Goal: Task Accomplishment & Management: Use online tool/utility

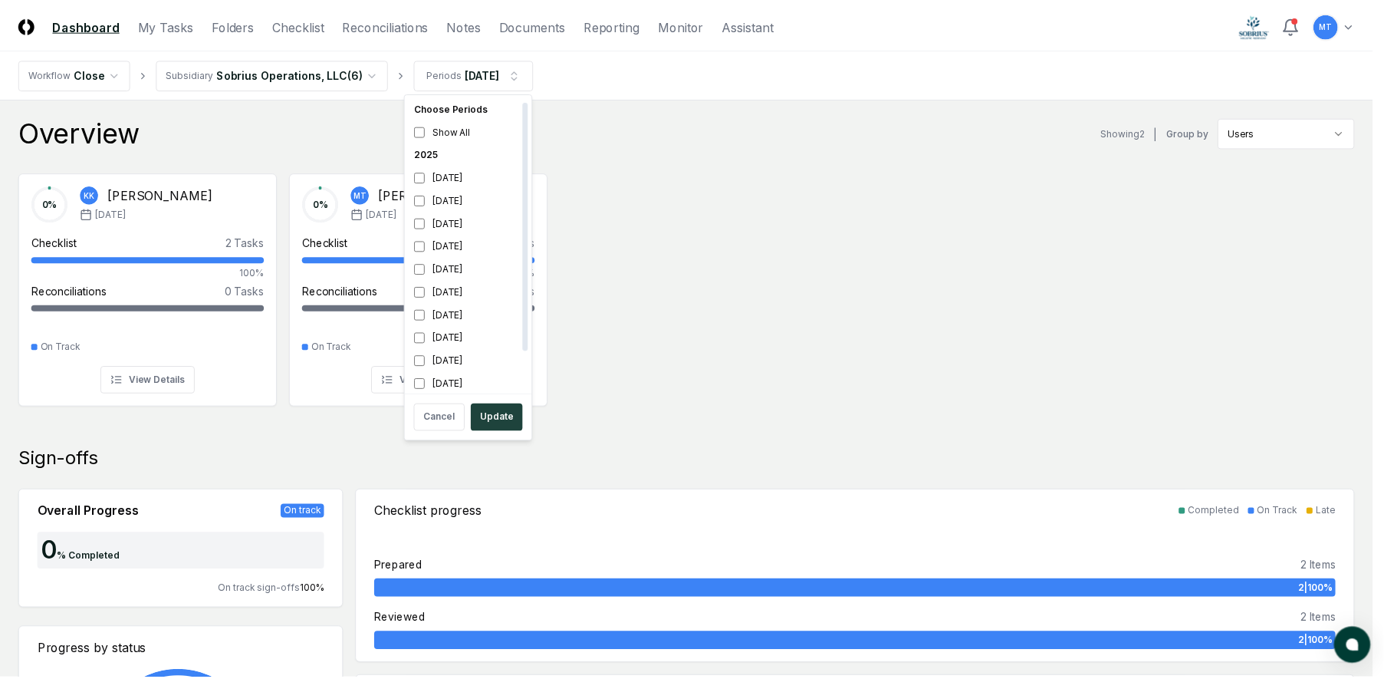
scroll to position [5, 0]
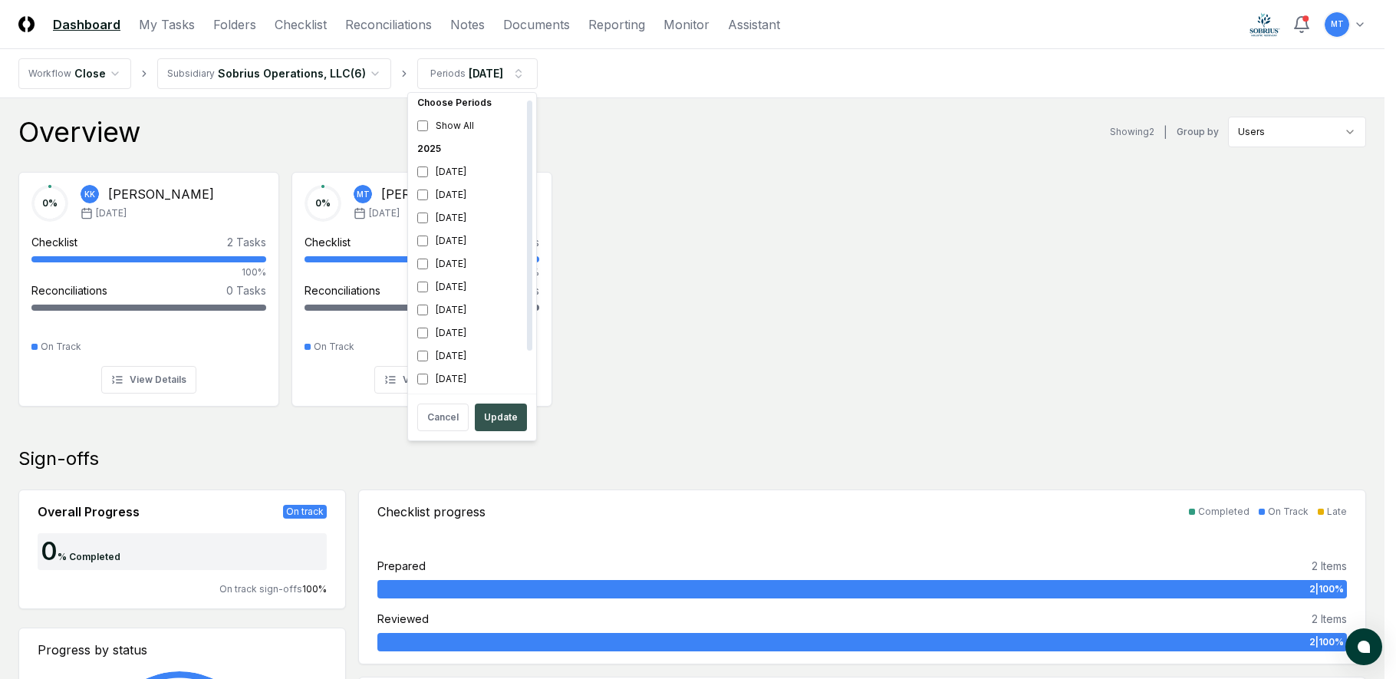
click at [502, 412] on button "Update" at bounding box center [501, 417] width 52 height 28
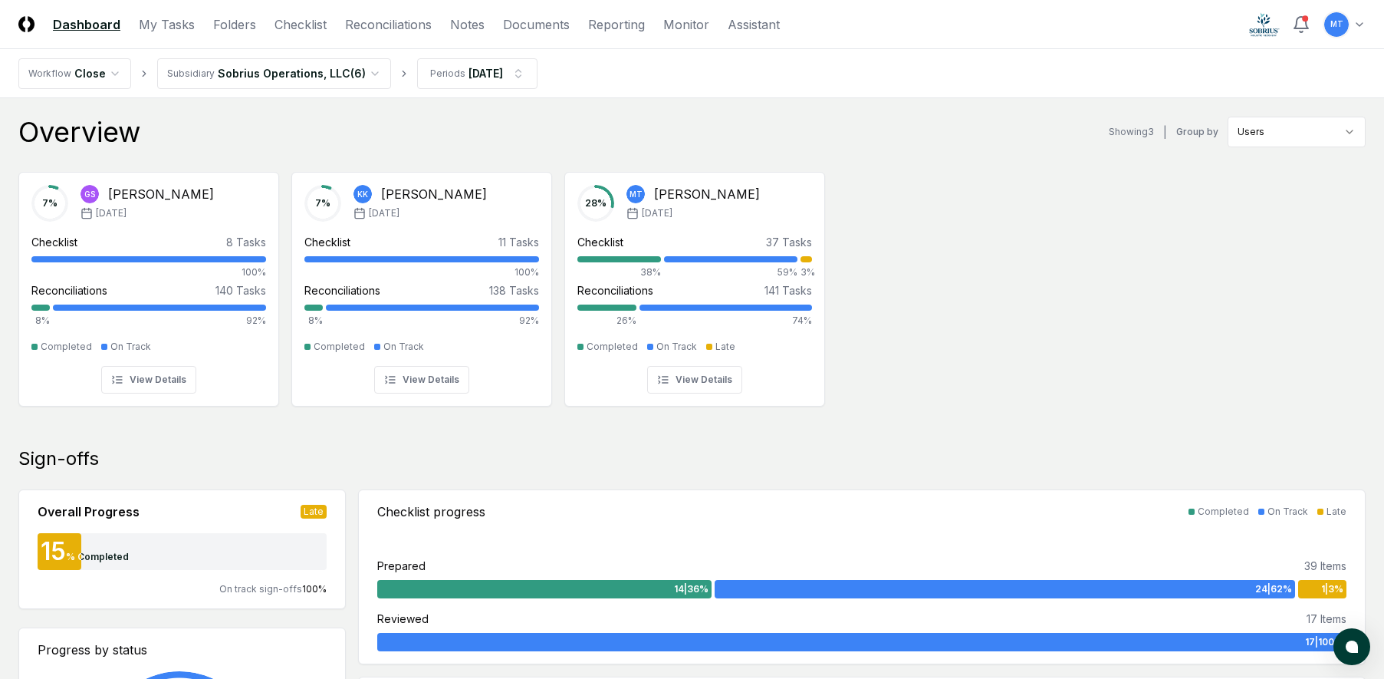
click at [1037, 409] on div "7 % GS [PERSON_NAME] [DATE] Checklist 8 Tasks 100% Reconciliations 140 Tasks 8%…" at bounding box center [692, 287] width 1384 height 256
click at [305, 25] on link "Checklist" at bounding box center [301, 24] width 52 height 18
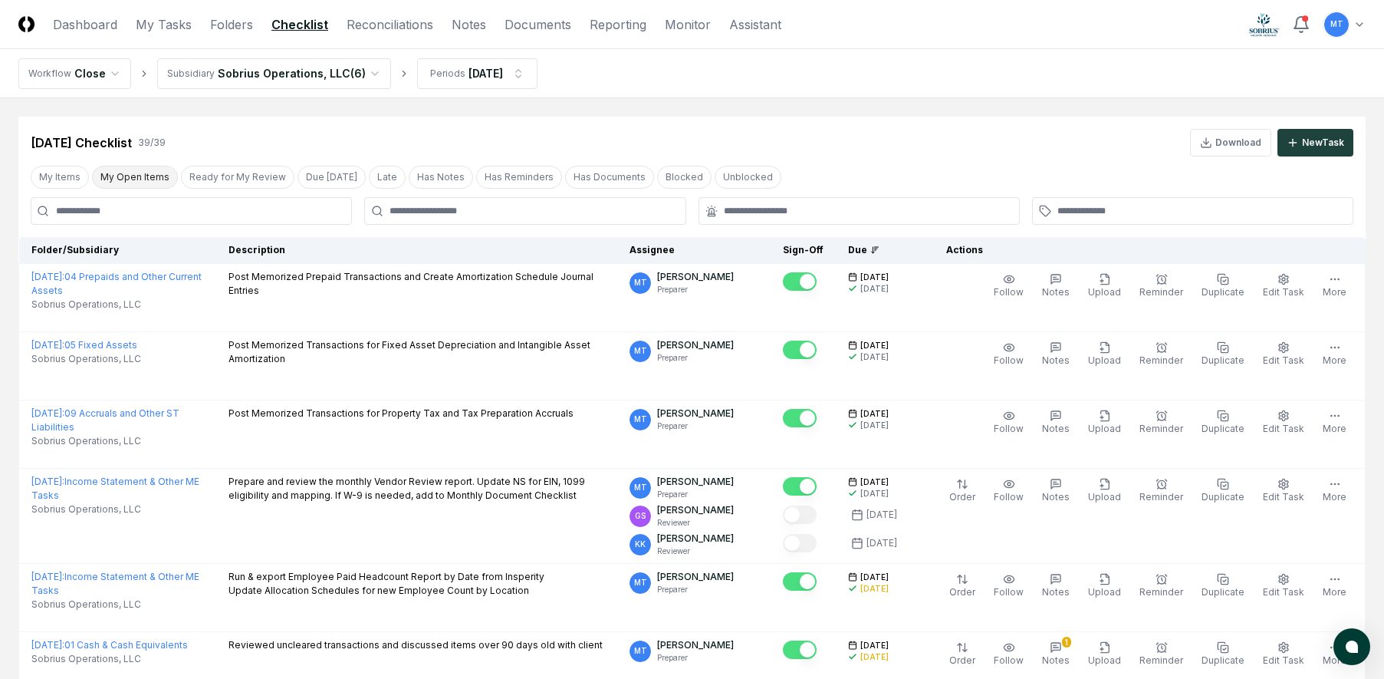
click at [118, 172] on button "My Open Items" at bounding box center [135, 177] width 86 height 23
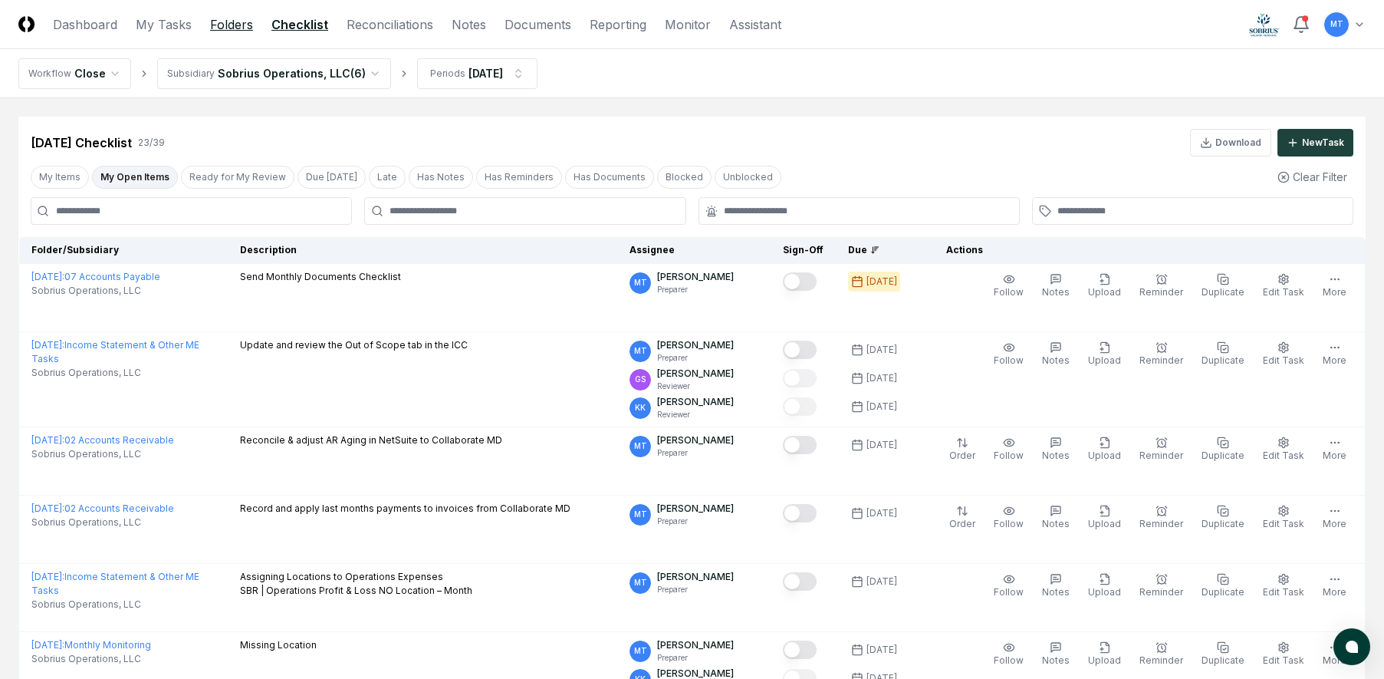
click at [235, 26] on link "Folders" at bounding box center [231, 24] width 43 height 18
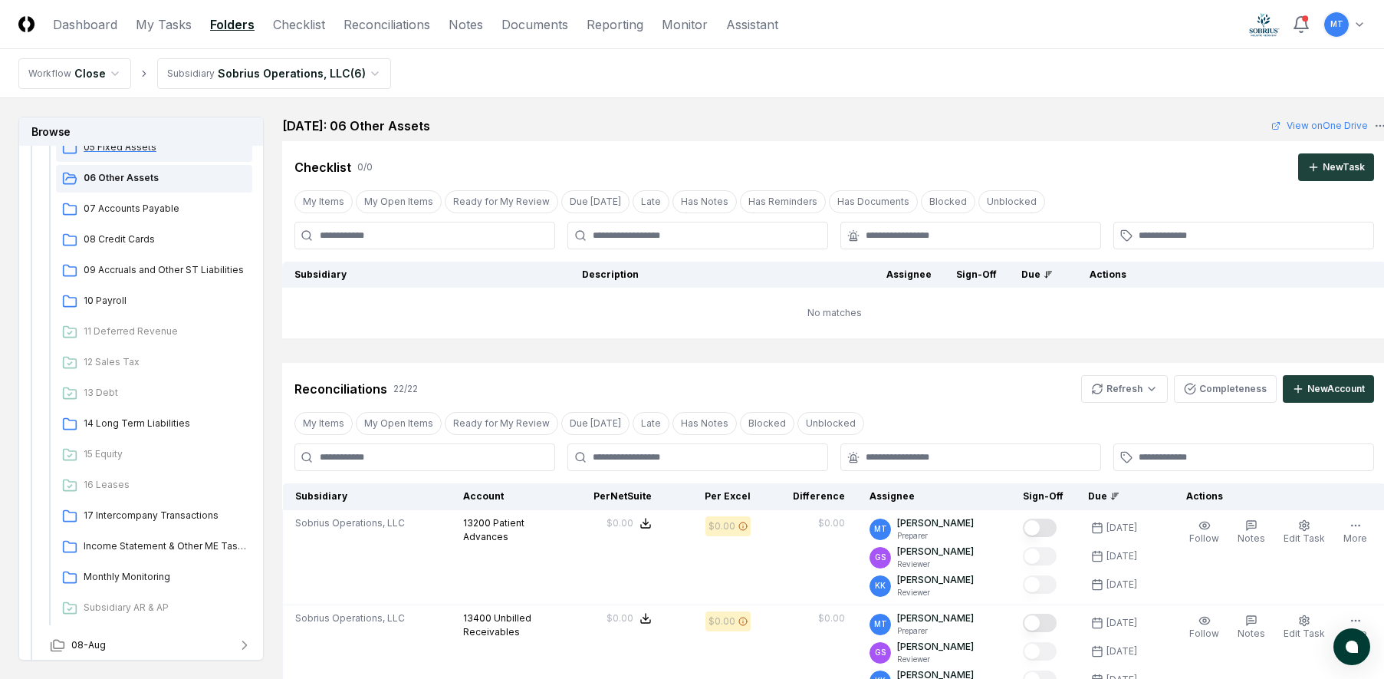
scroll to position [383, 0]
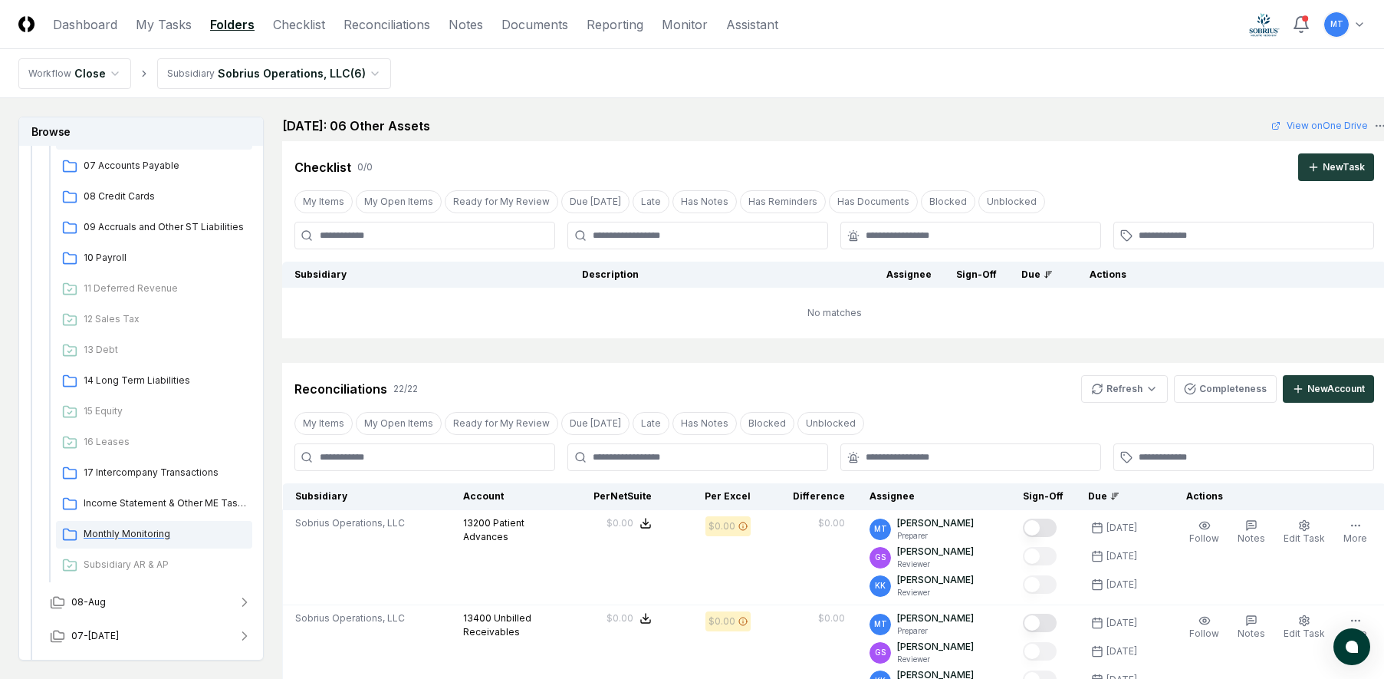
click at [110, 534] on span "Monthly Monitoring" at bounding box center [165, 534] width 163 height 14
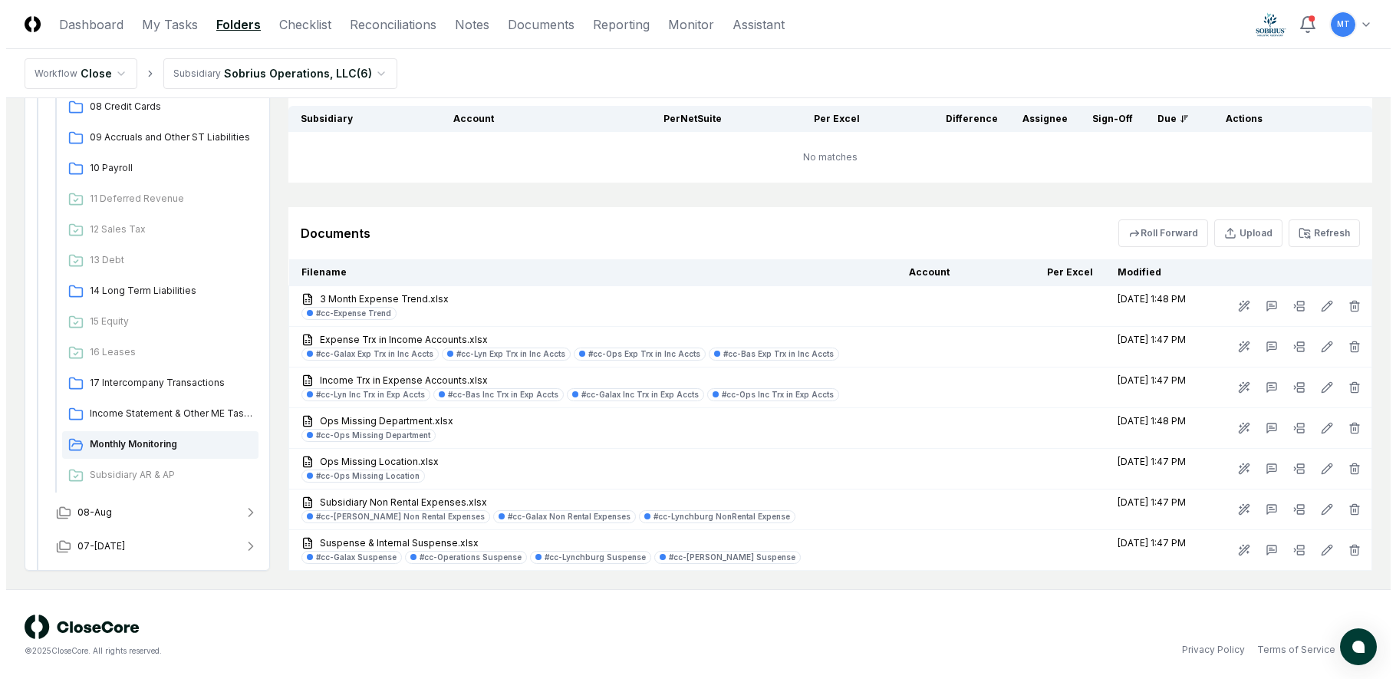
scroll to position [466, 0]
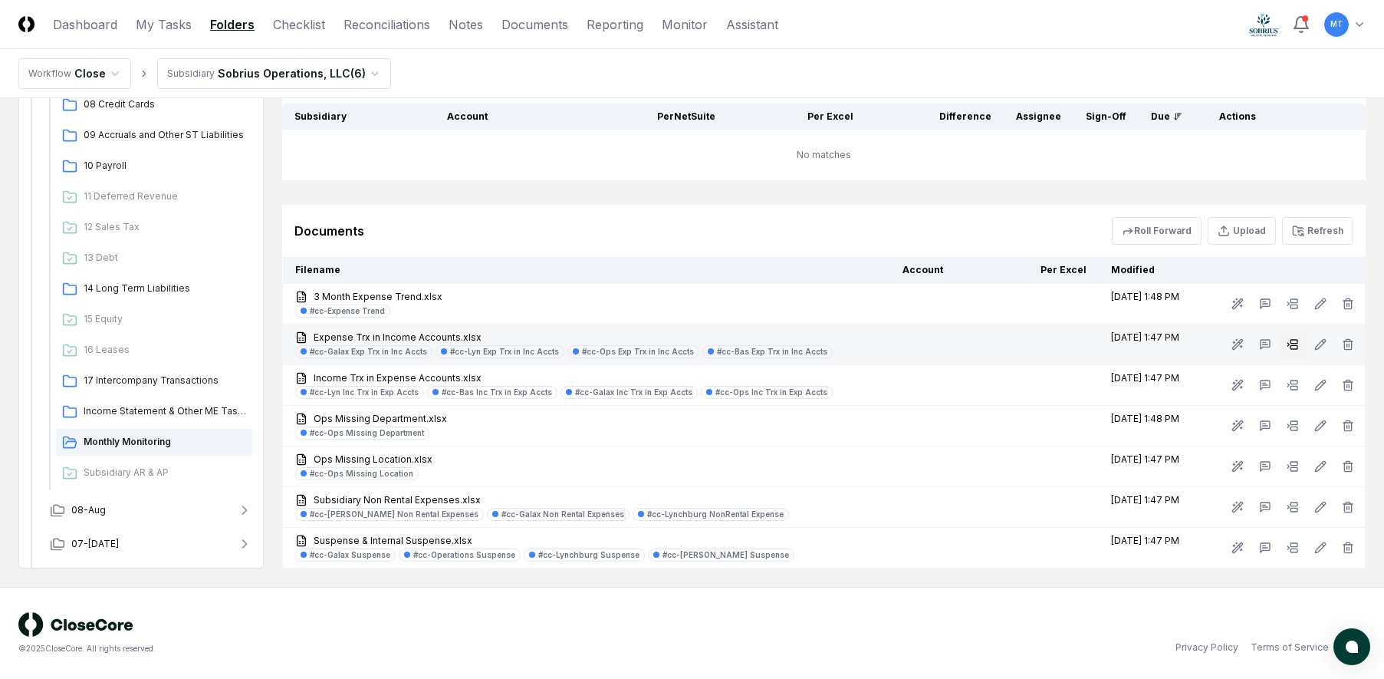
click at [1298, 344] on icon at bounding box center [1293, 344] width 12 height 12
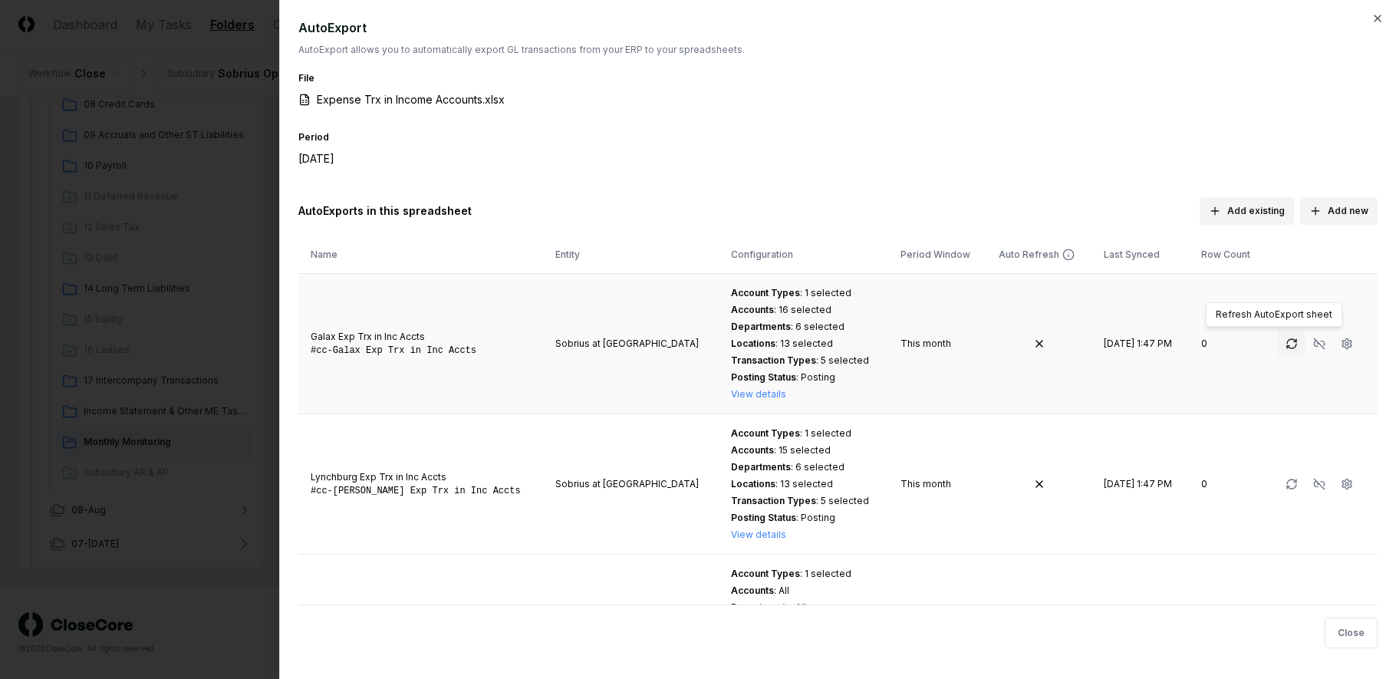
click at [1285, 339] on icon "button" at bounding box center [1291, 343] width 12 height 12
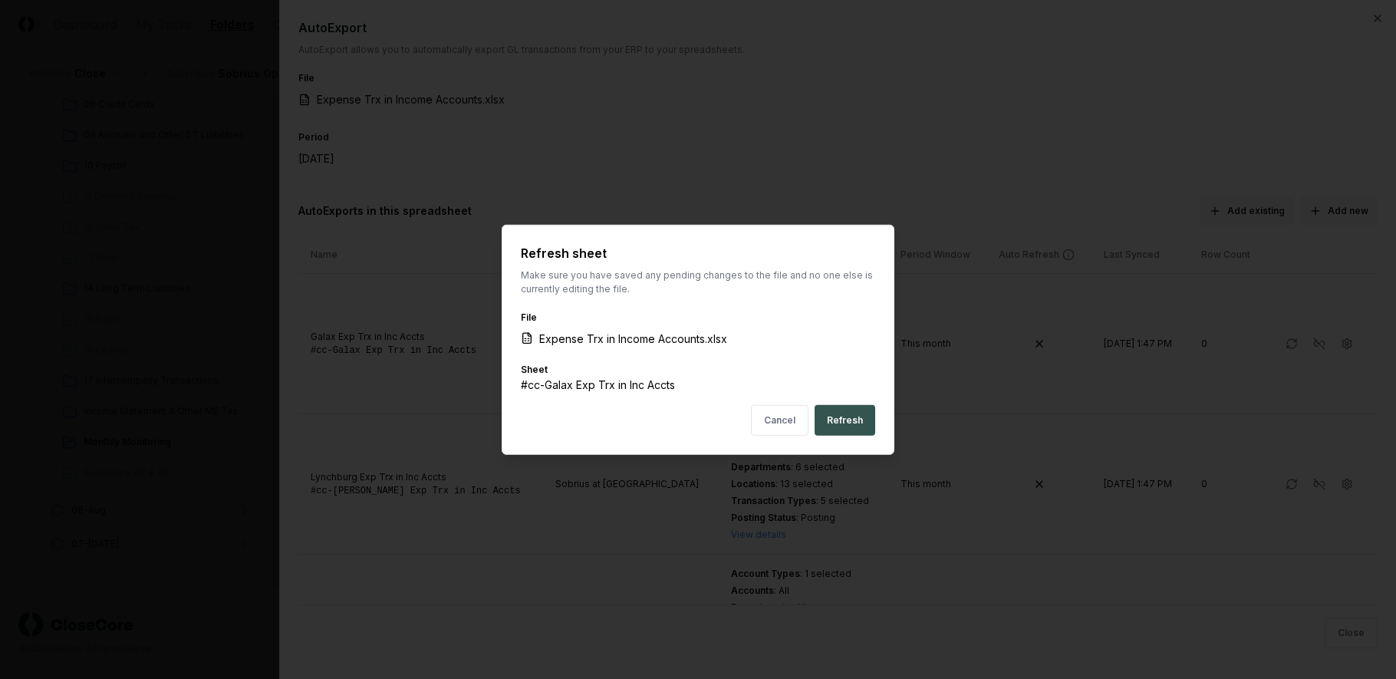
click at [837, 422] on button "Refresh" at bounding box center [844, 420] width 61 height 31
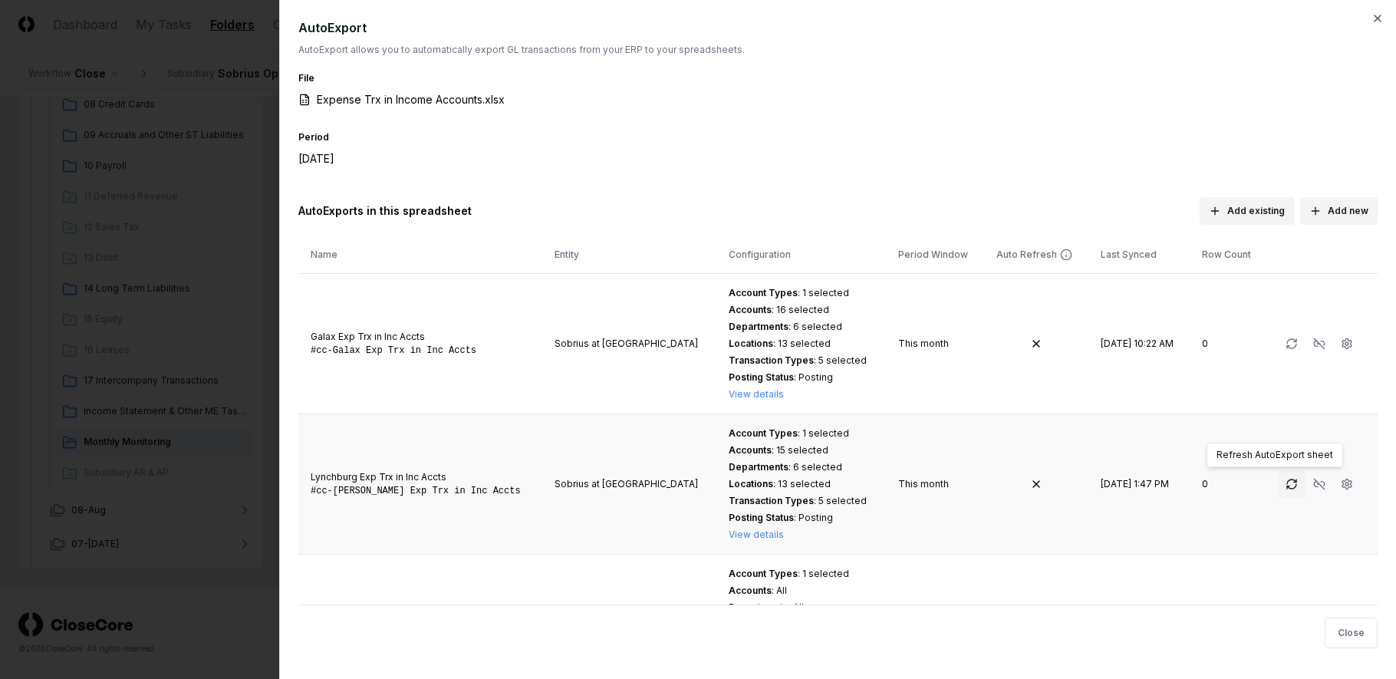
click at [1285, 485] on icon "button" at bounding box center [1291, 484] width 12 height 12
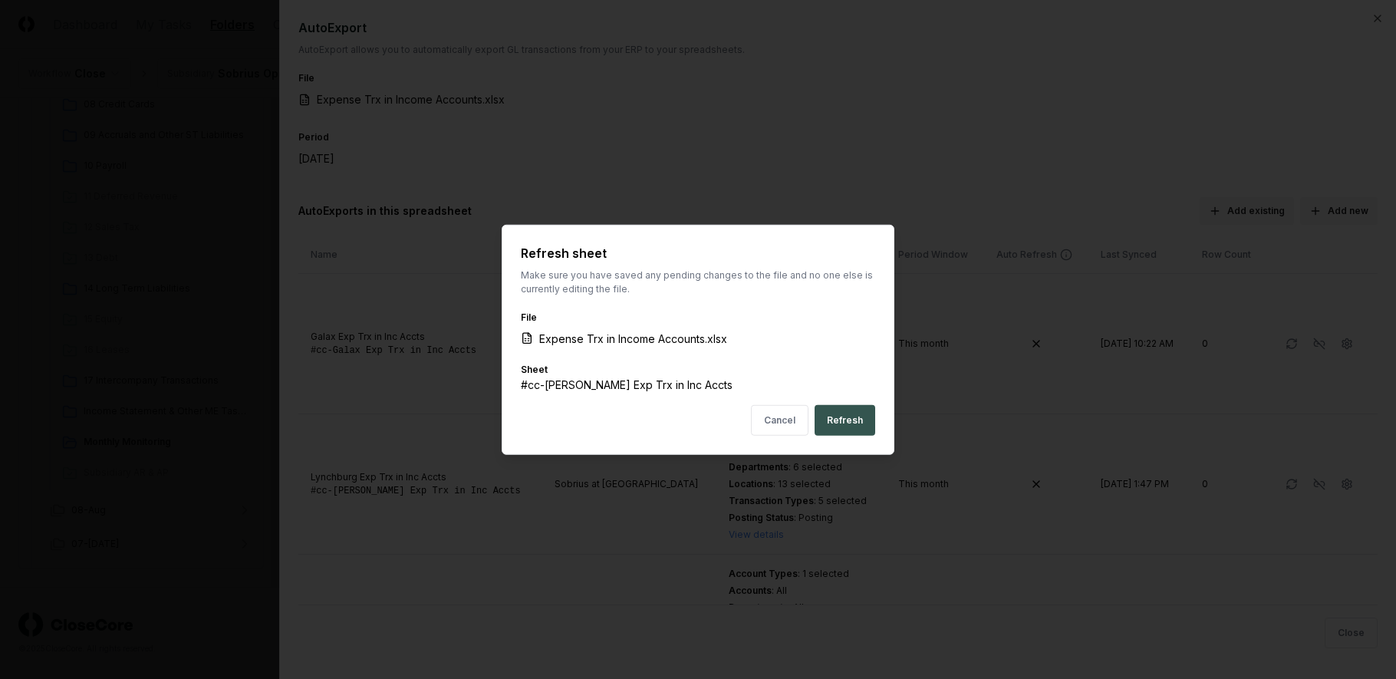
click at [841, 426] on button "Refresh" at bounding box center [844, 420] width 61 height 31
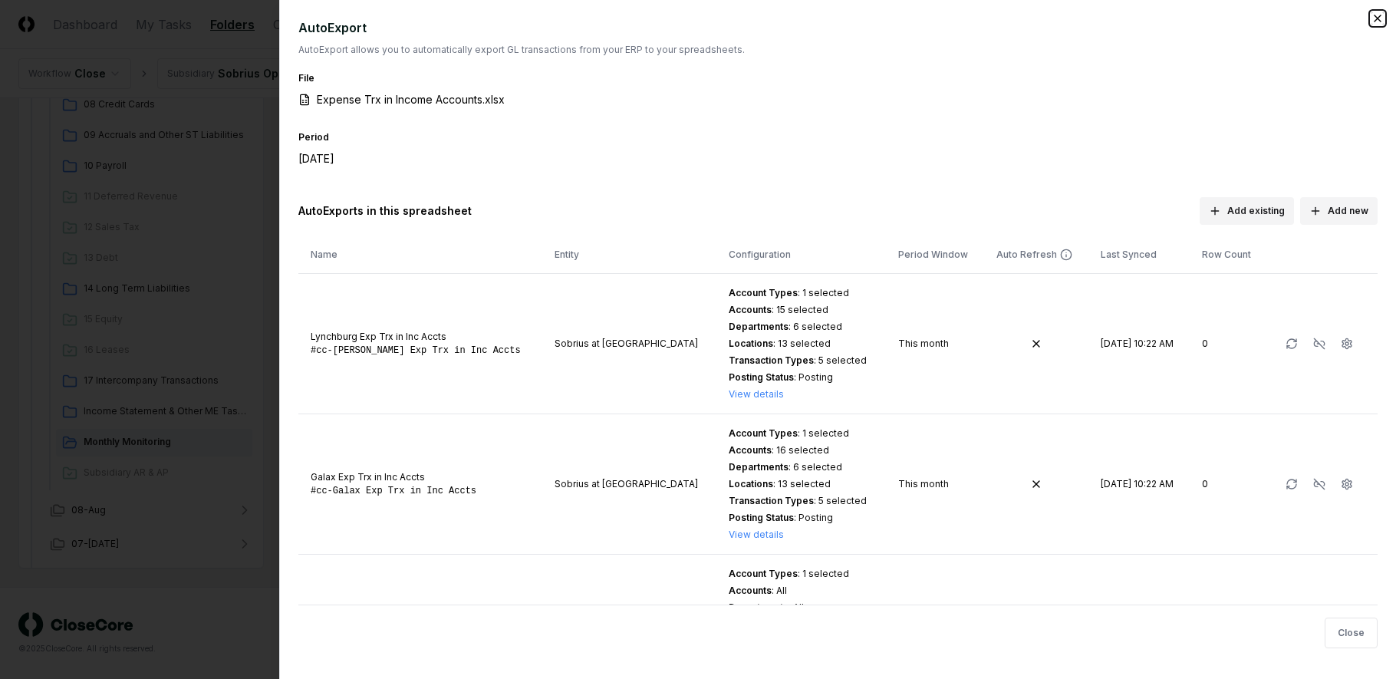
click at [1375, 18] on icon "button" at bounding box center [1377, 18] width 12 height 12
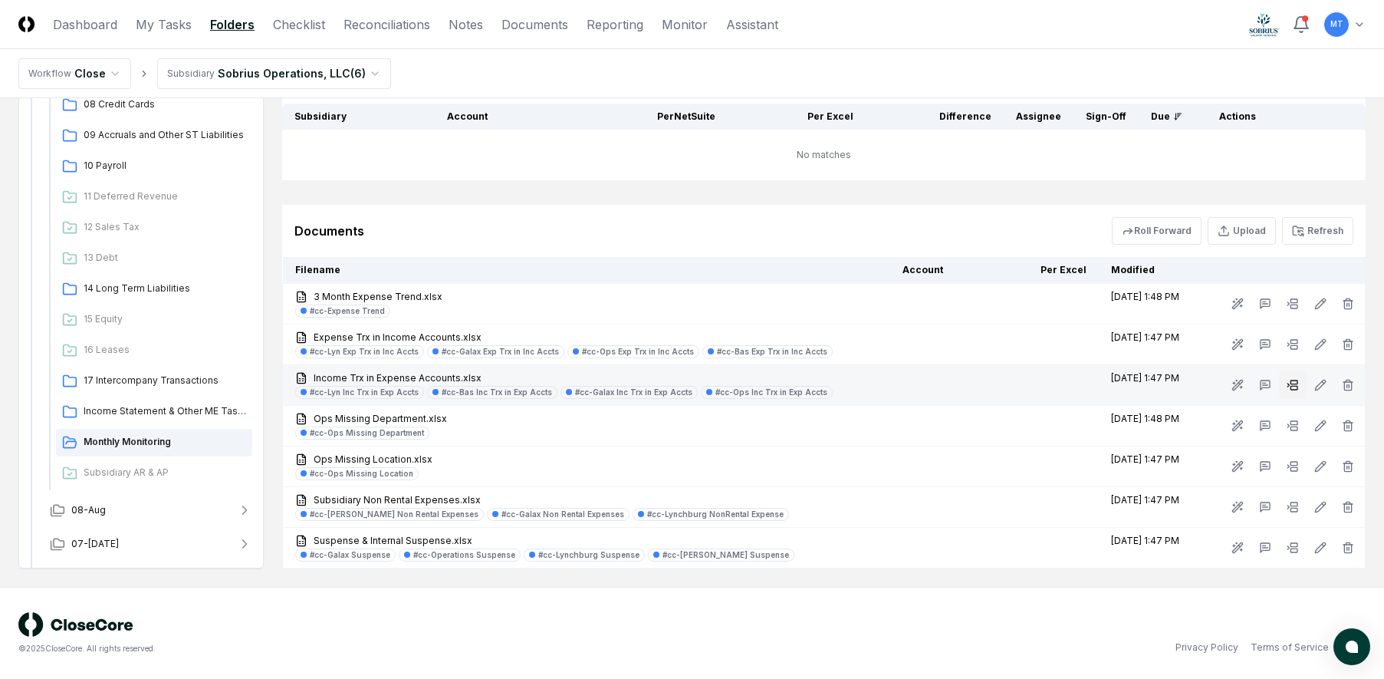
click at [1290, 386] on icon at bounding box center [1293, 385] width 12 height 12
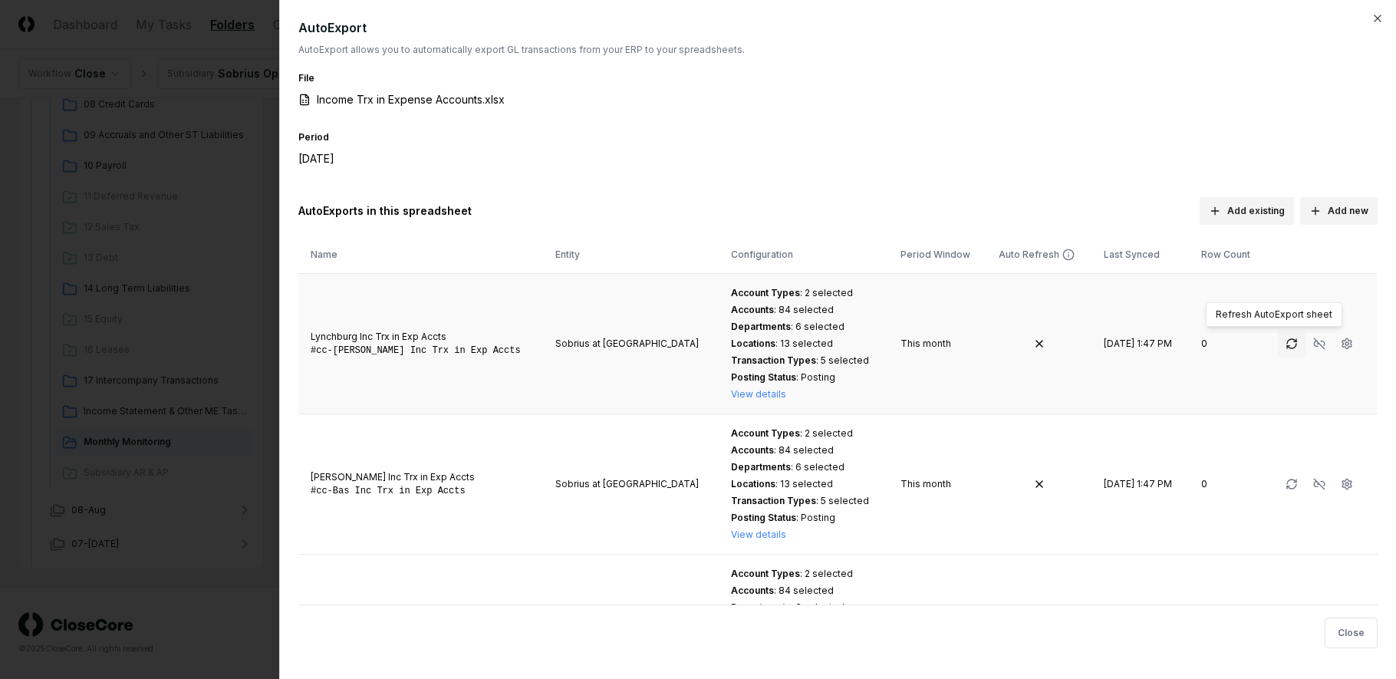
click at [1285, 342] on icon "button" at bounding box center [1291, 343] width 12 height 12
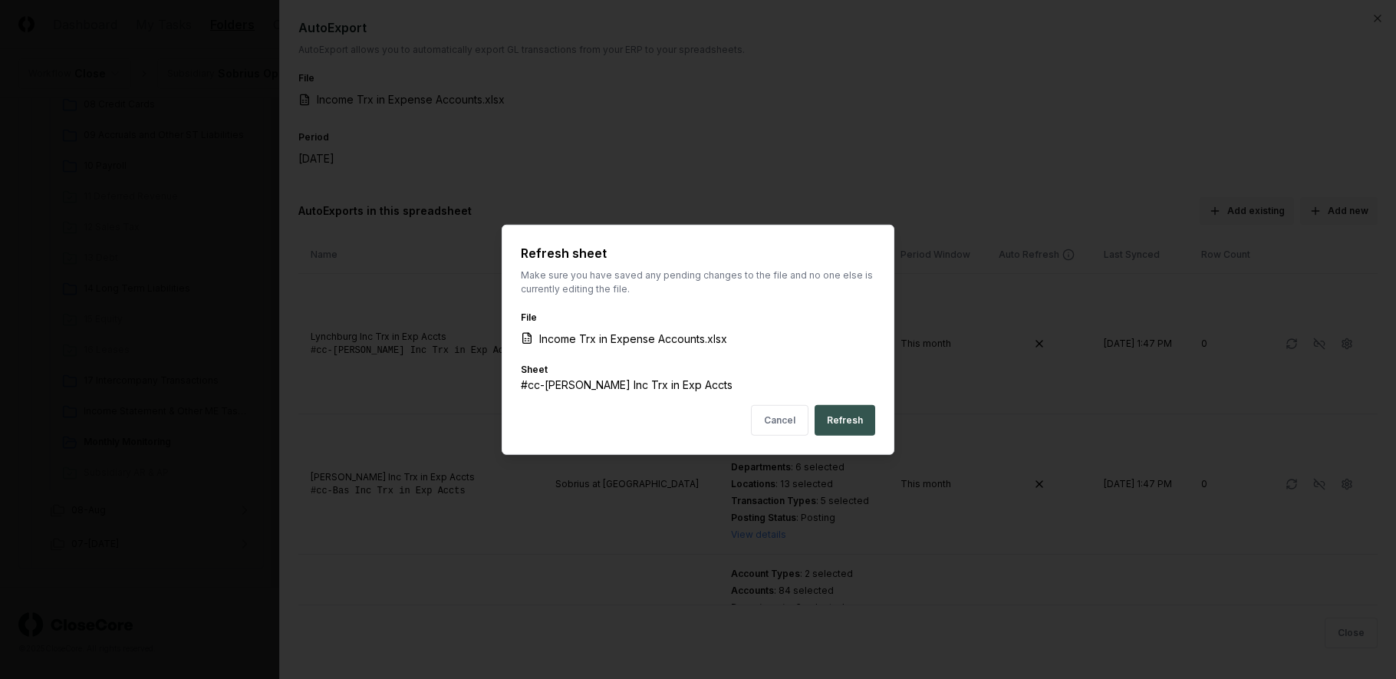
click at [849, 420] on button "Refresh" at bounding box center [844, 420] width 61 height 31
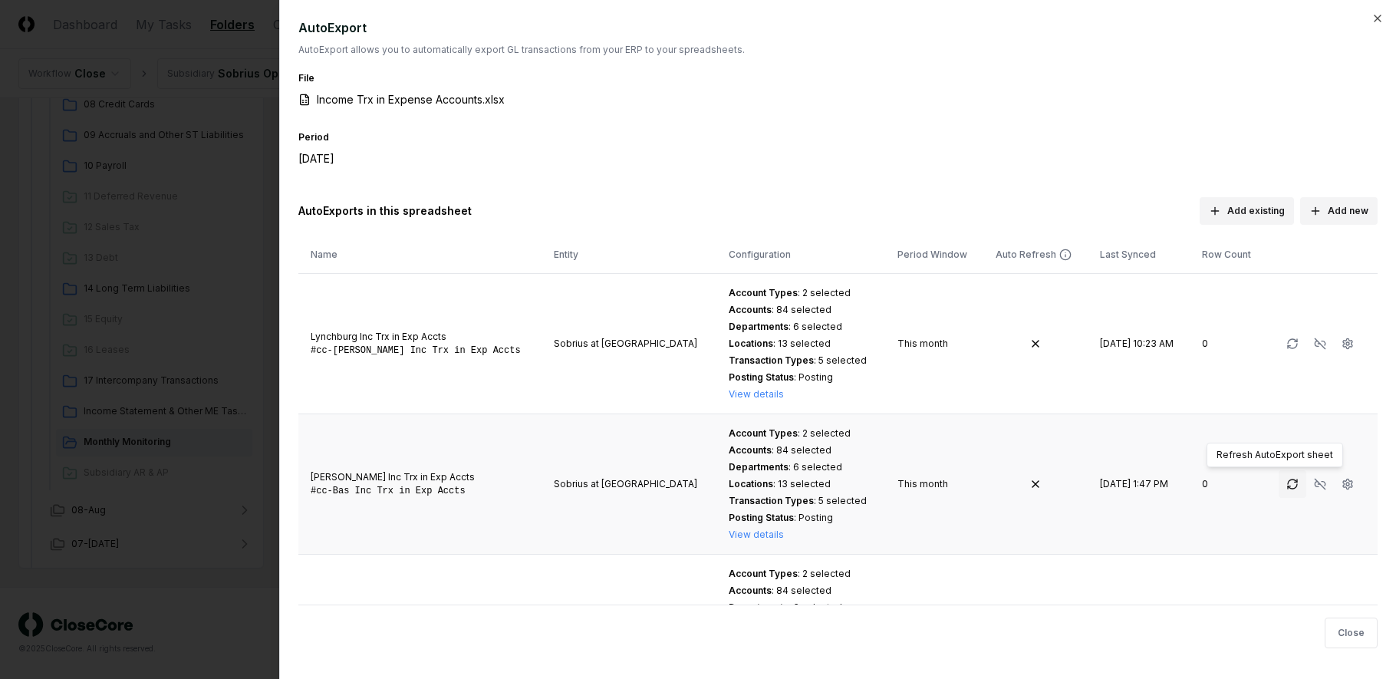
click at [1294, 482] on icon "button" at bounding box center [1295, 480] width 2 height 2
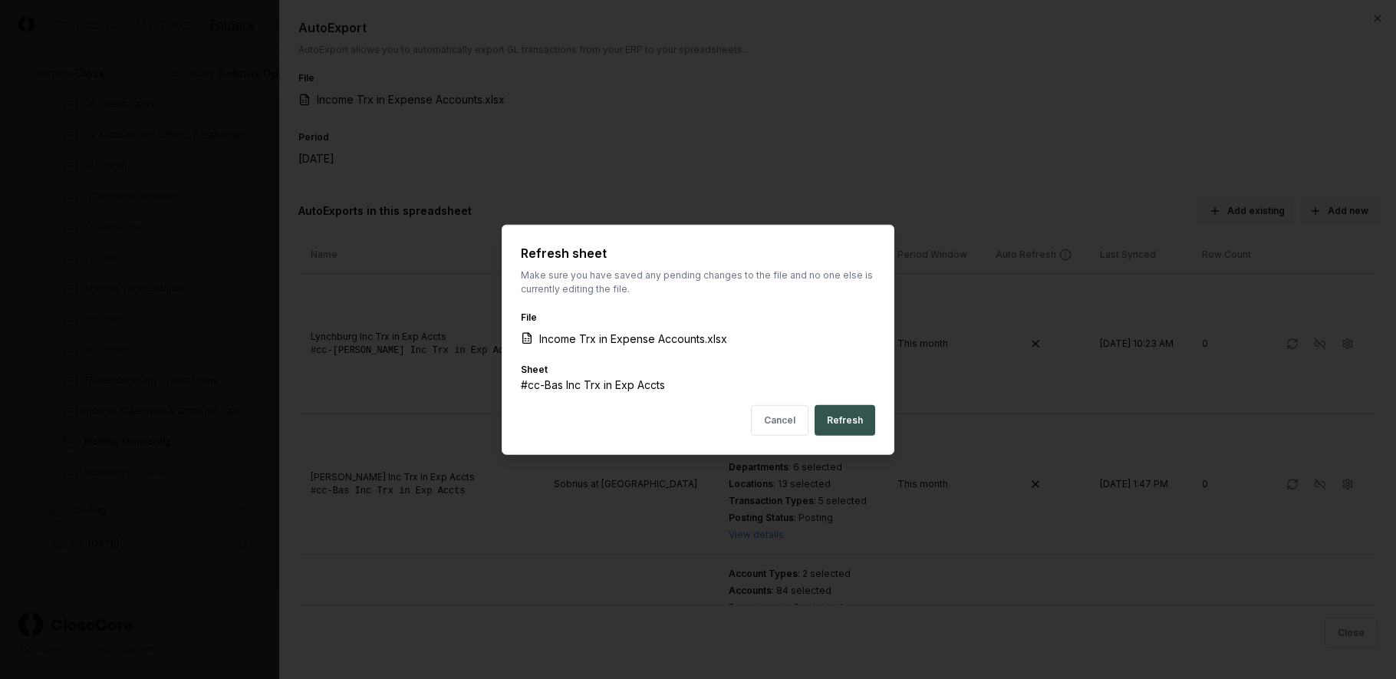
click at [862, 424] on button "Refresh" at bounding box center [844, 420] width 61 height 31
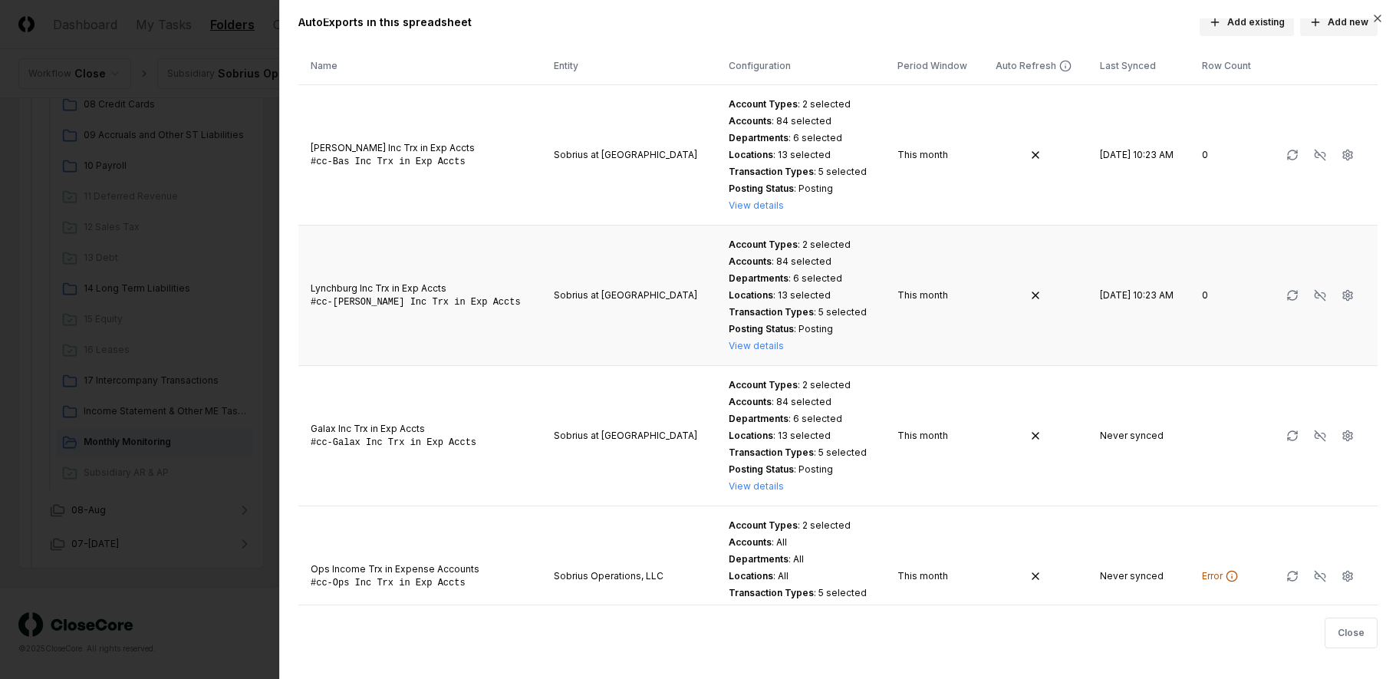
scroll to position [230, 0]
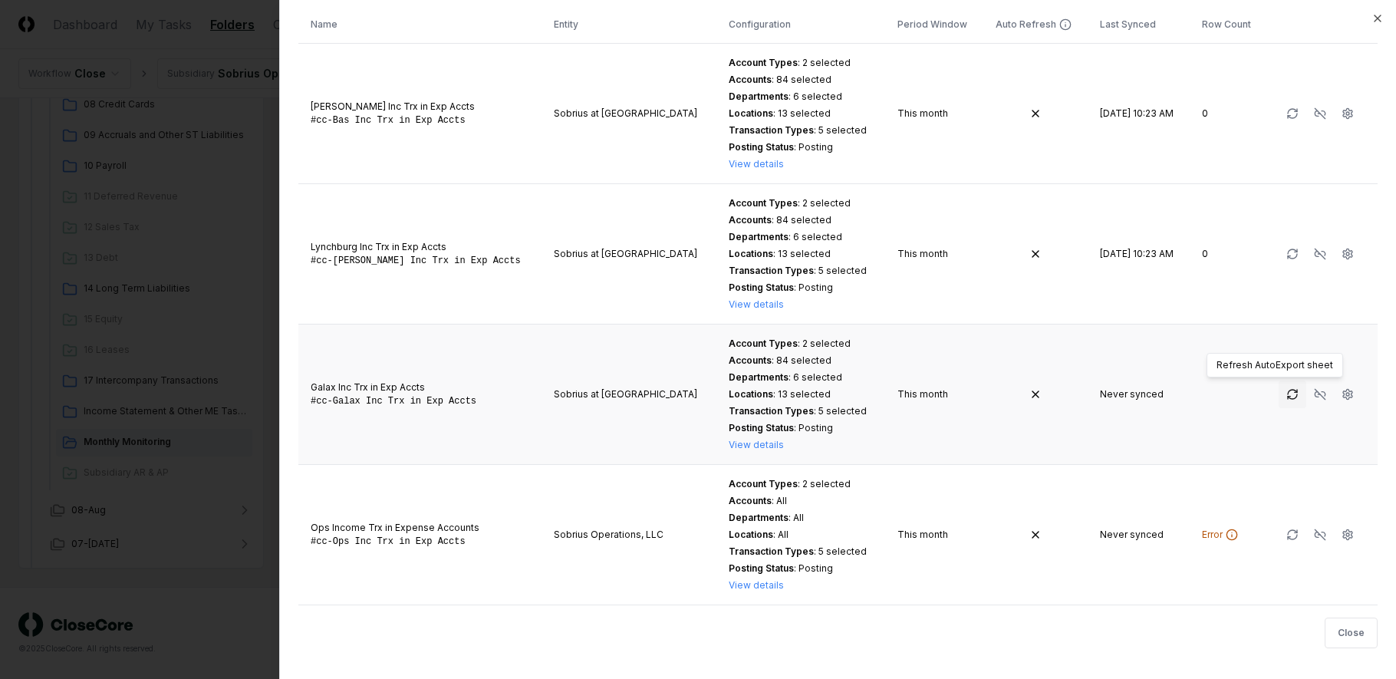
click at [1286, 399] on icon "button" at bounding box center [1292, 394] width 12 height 12
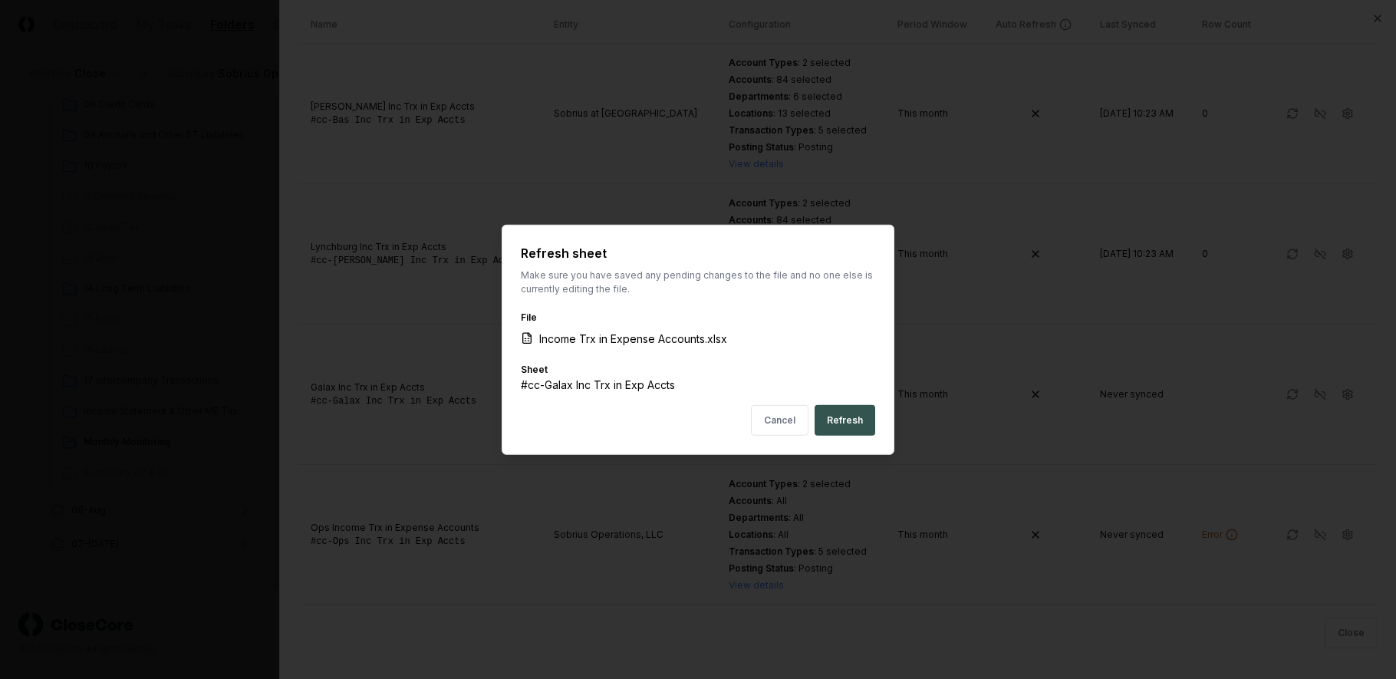
click at [847, 422] on button "Refresh" at bounding box center [844, 420] width 61 height 31
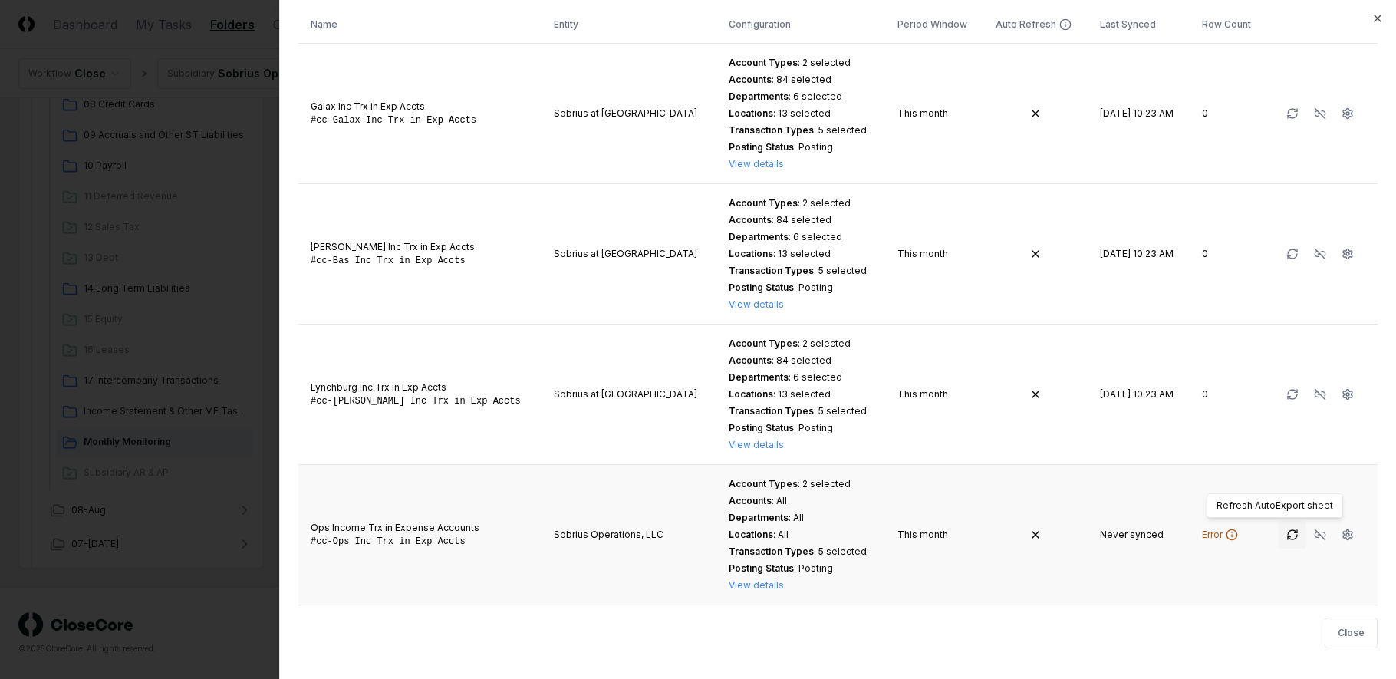
click at [1286, 536] on icon "button" at bounding box center [1292, 534] width 12 height 12
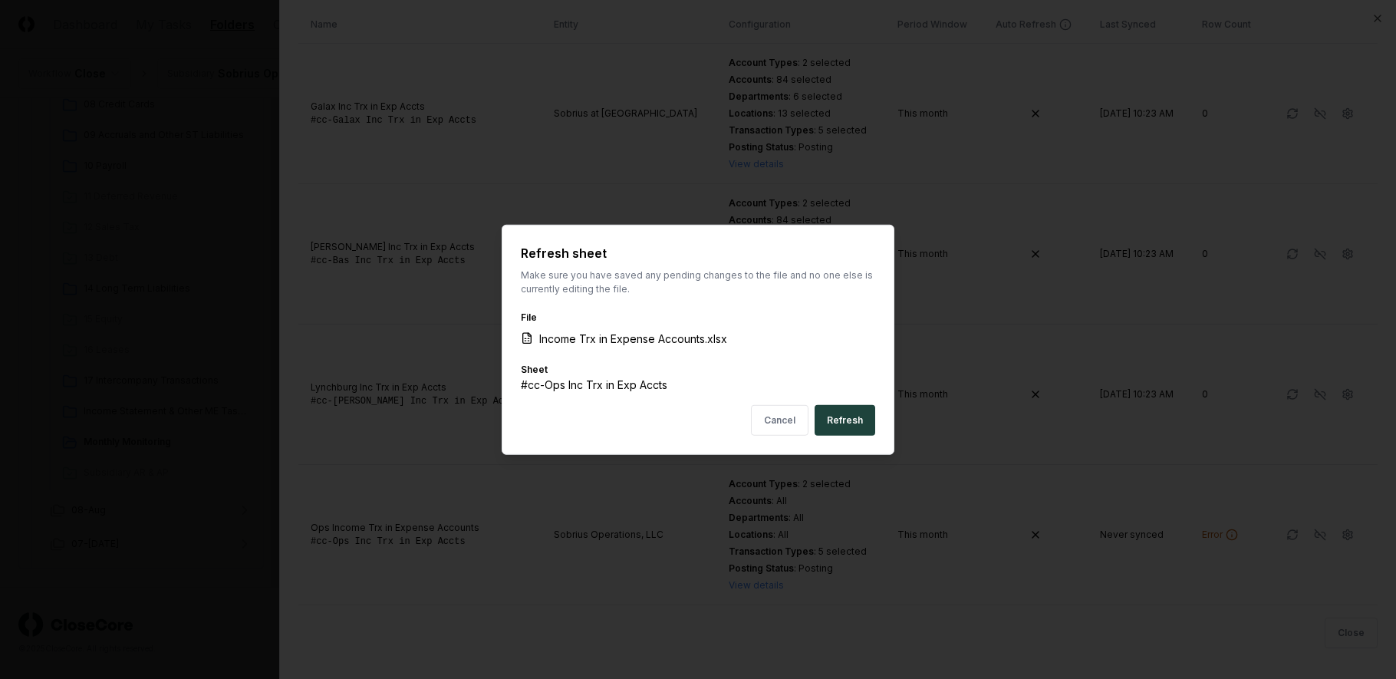
click at [856, 416] on button "Refresh" at bounding box center [844, 420] width 61 height 31
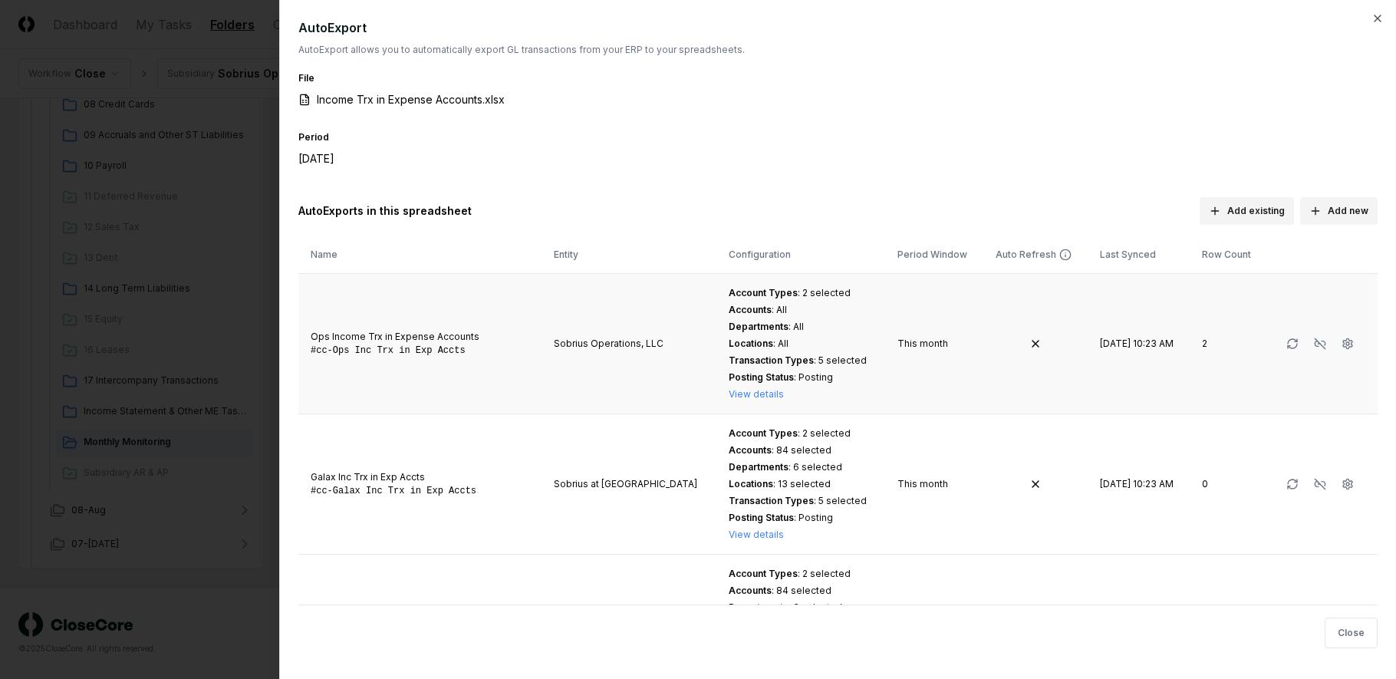
scroll to position [230, 0]
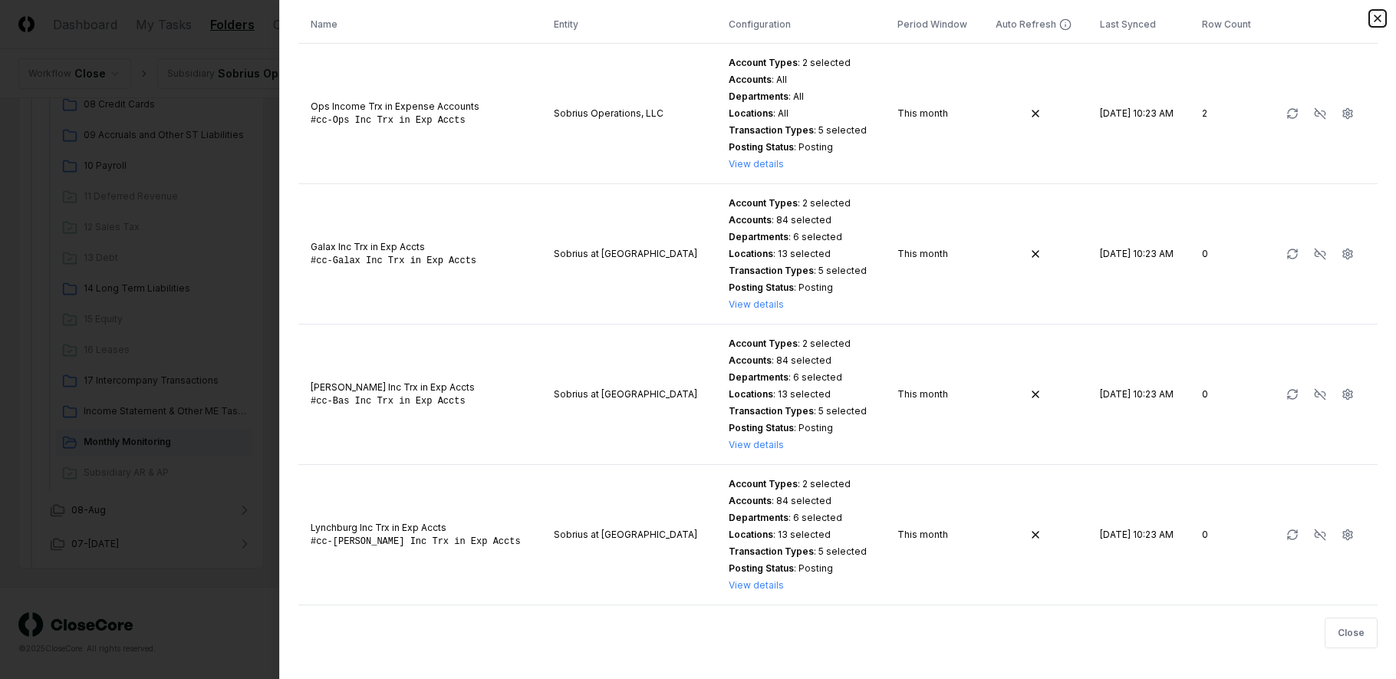
click at [1376, 18] on icon "button" at bounding box center [1377, 18] width 12 height 12
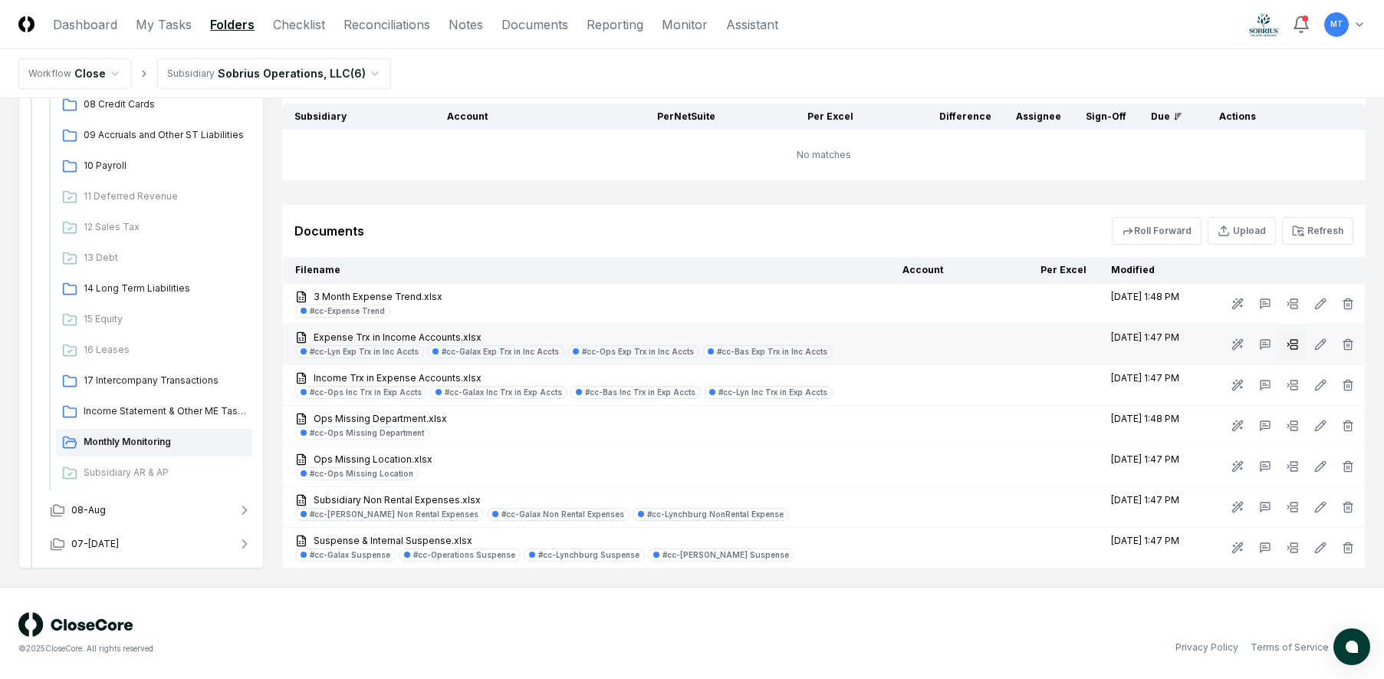
click at [1287, 344] on icon at bounding box center [1293, 344] width 12 height 12
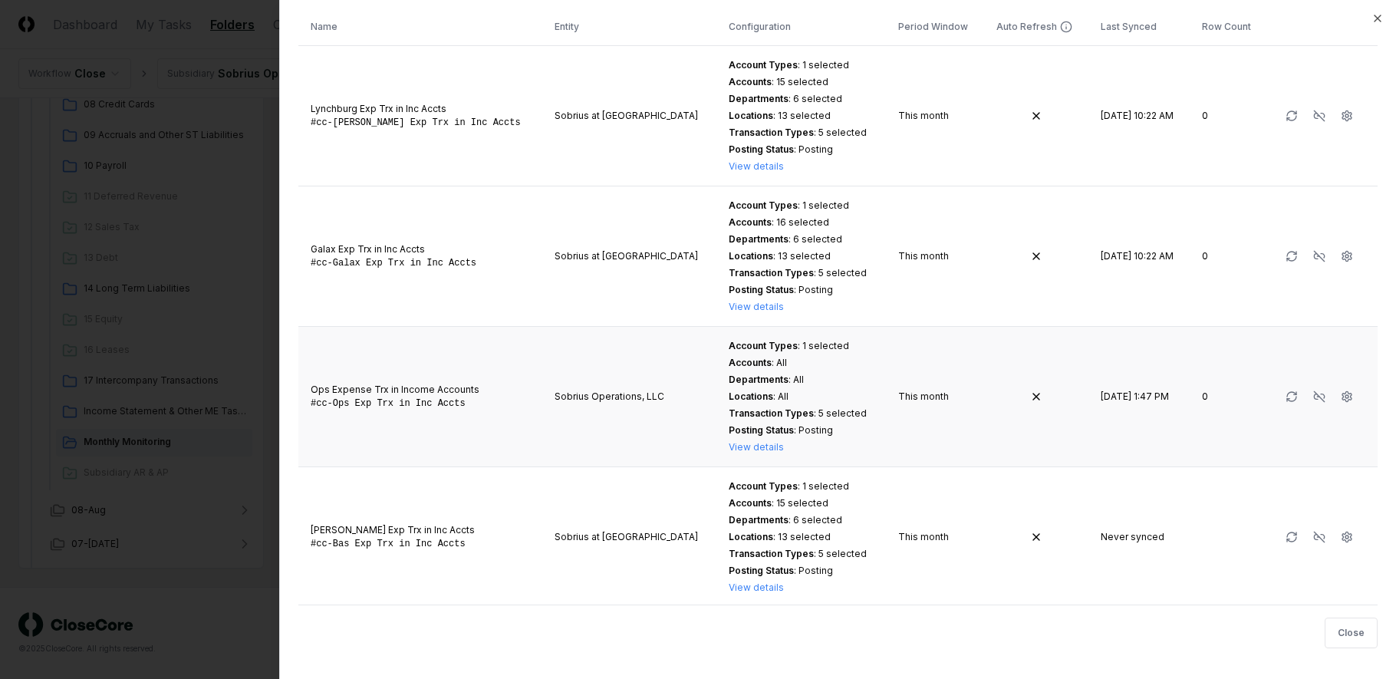
scroll to position [230, 0]
click at [1277, 400] on button "button" at bounding box center [1291, 394] width 28 height 28
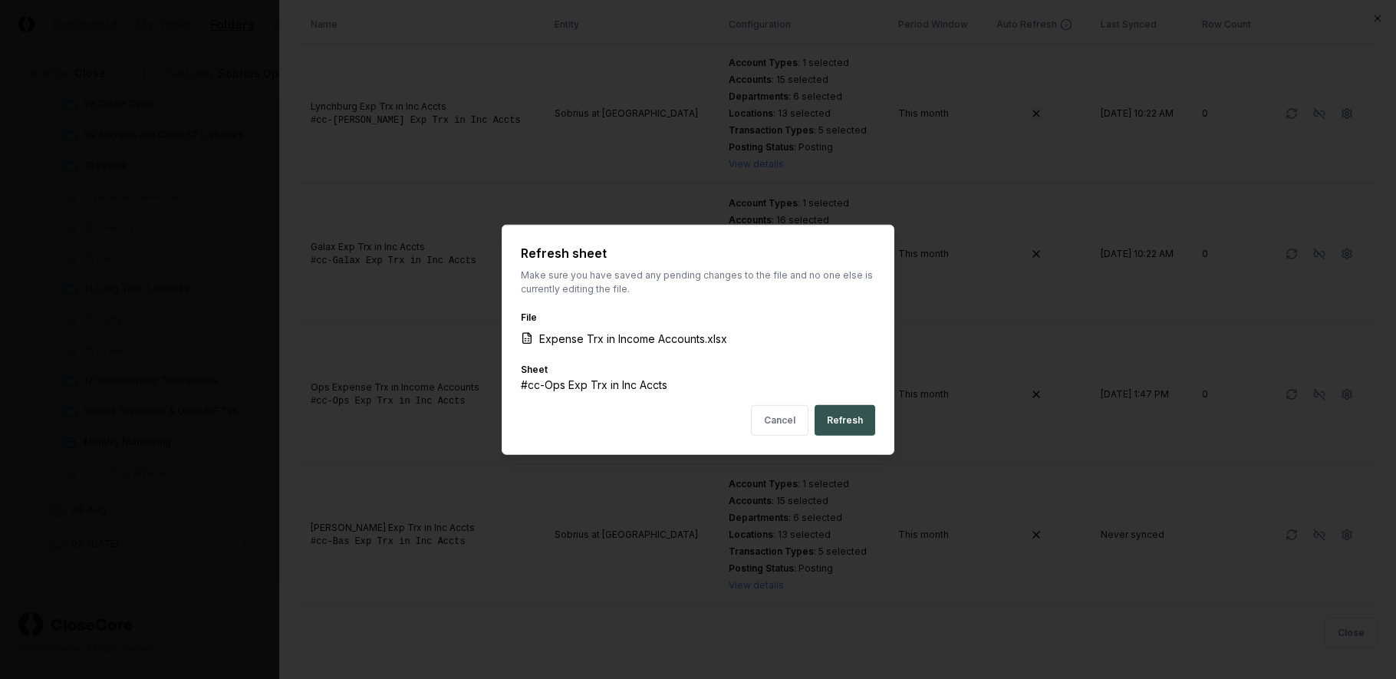
click at [863, 421] on button "Refresh" at bounding box center [844, 420] width 61 height 31
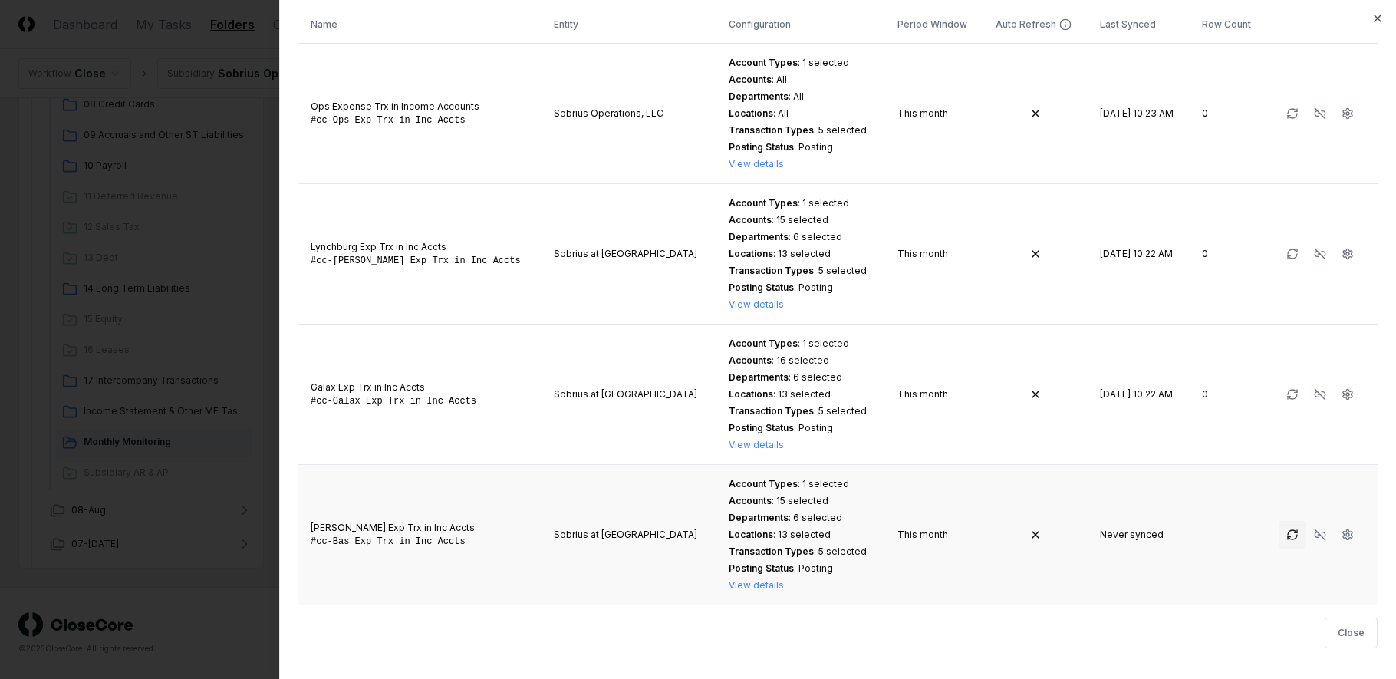
click at [1286, 540] on icon "button" at bounding box center [1292, 534] width 12 height 12
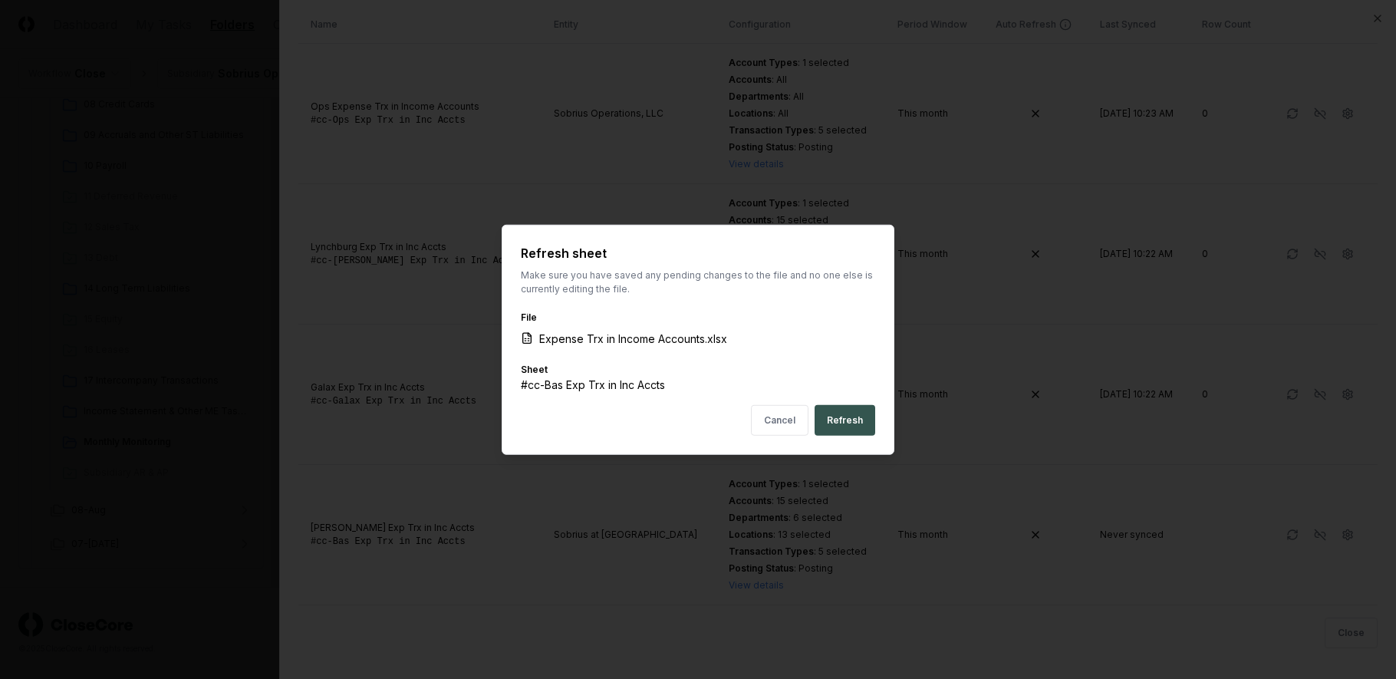
click at [839, 419] on button "Refresh" at bounding box center [844, 420] width 61 height 31
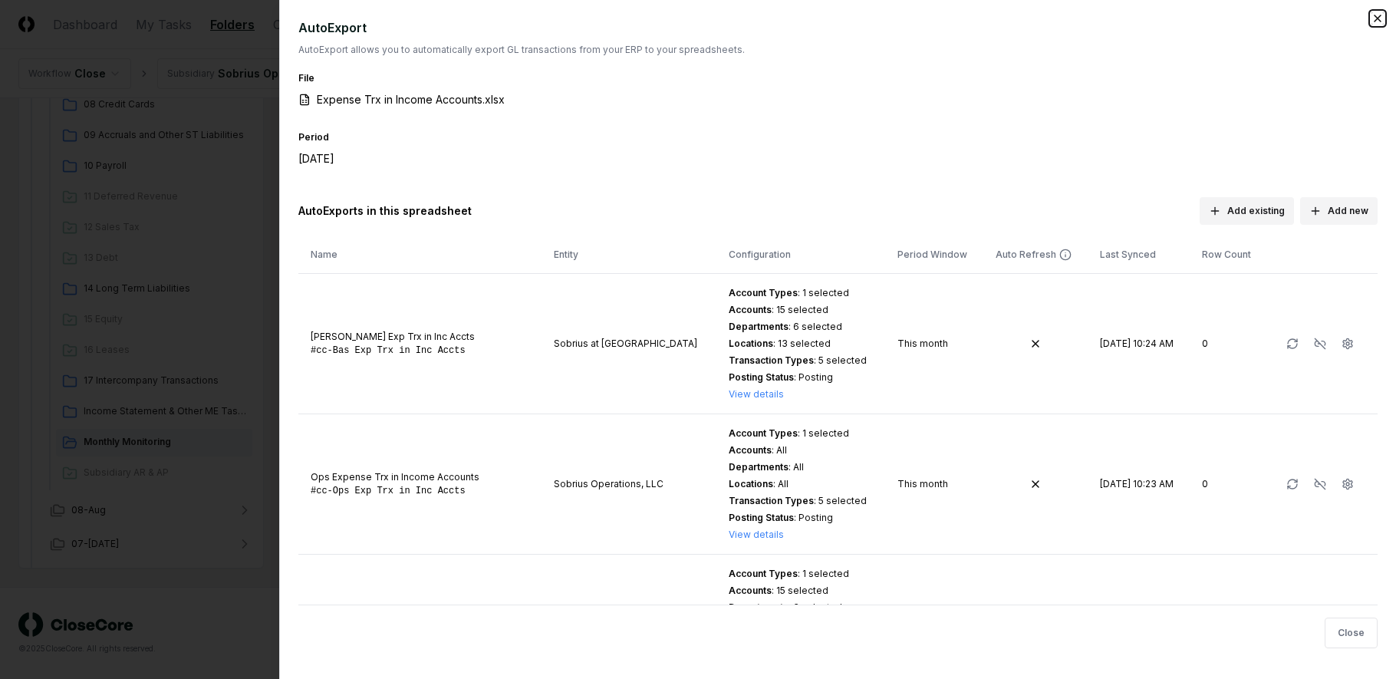
click at [1377, 20] on icon "button" at bounding box center [1377, 18] width 12 height 12
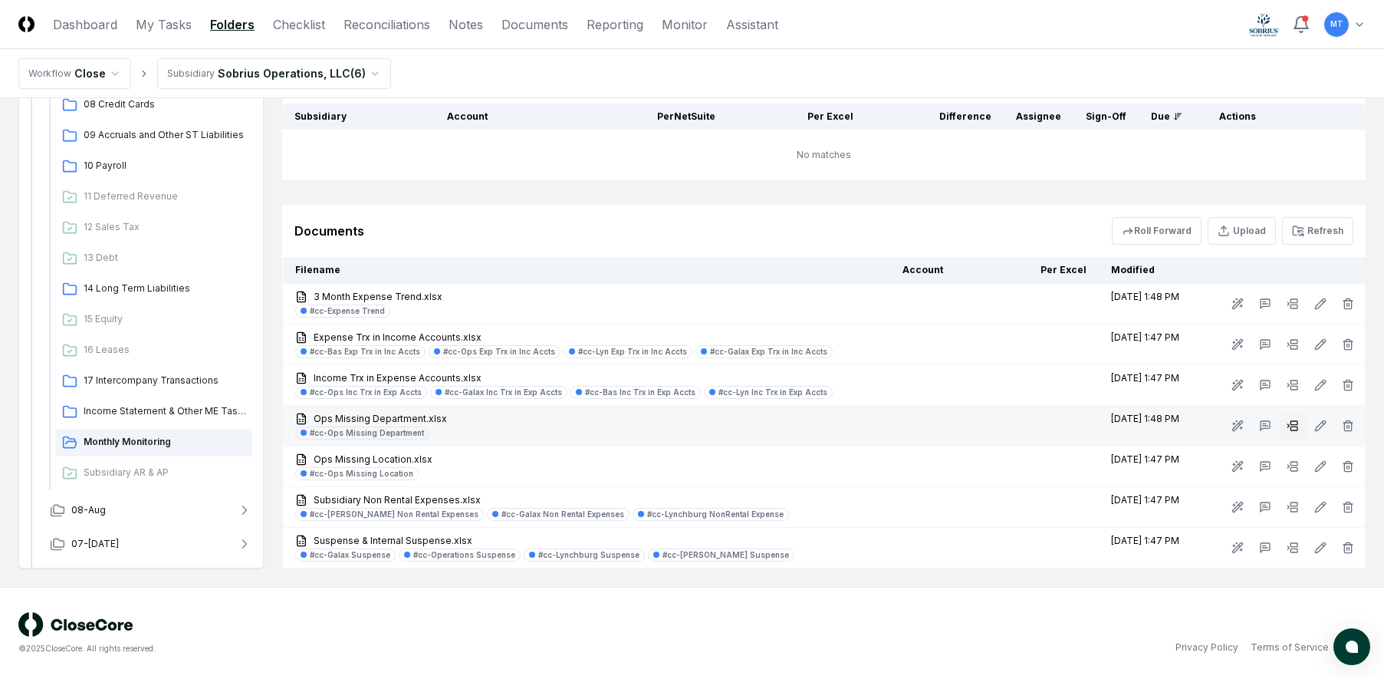
click at [1298, 426] on icon at bounding box center [1293, 425] width 12 height 12
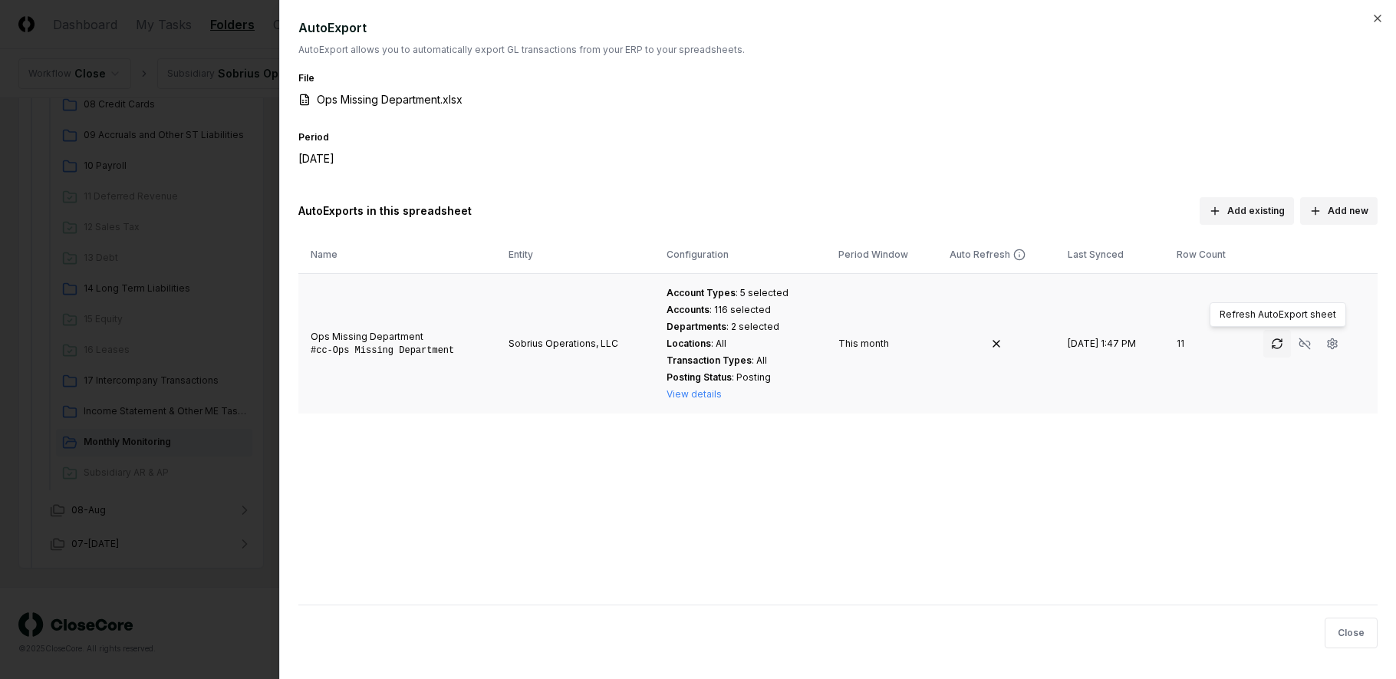
click at [1277, 344] on icon "button" at bounding box center [1277, 343] width 12 height 12
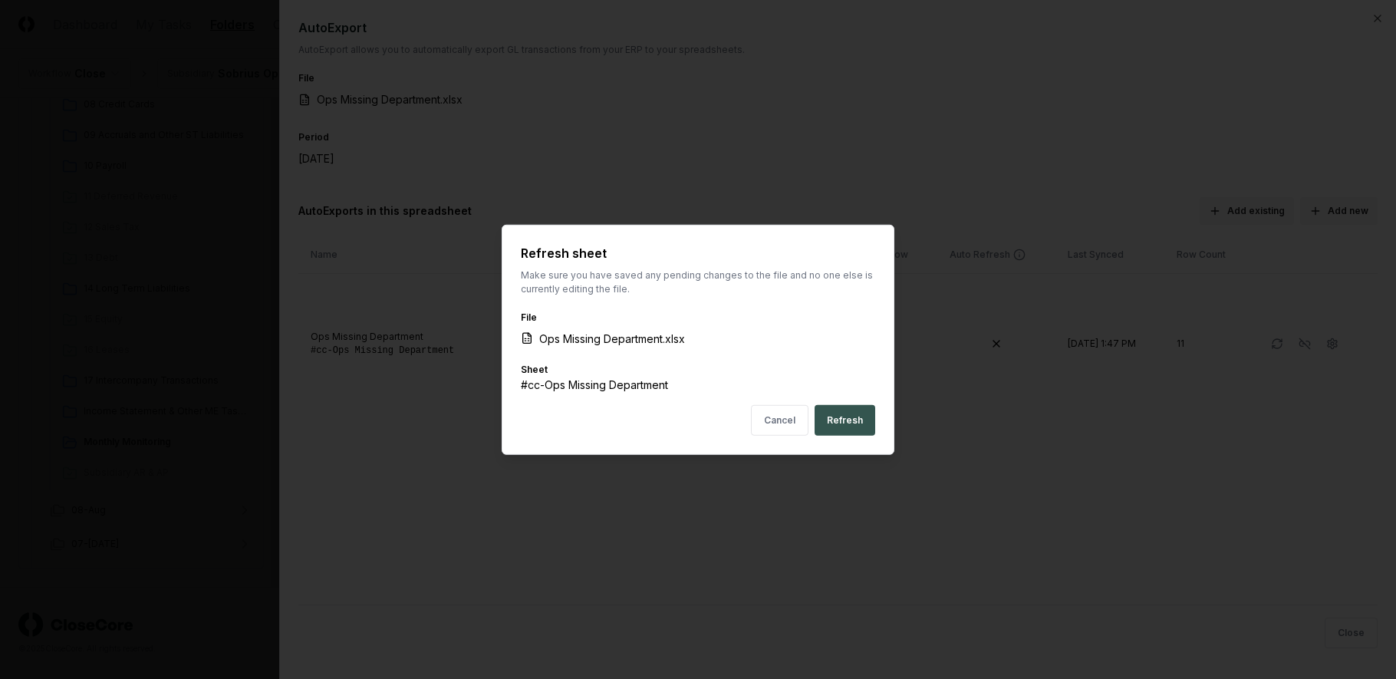
click at [837, 419] on button "Refresh" at bounding box center [844, 420] width 61 height 31
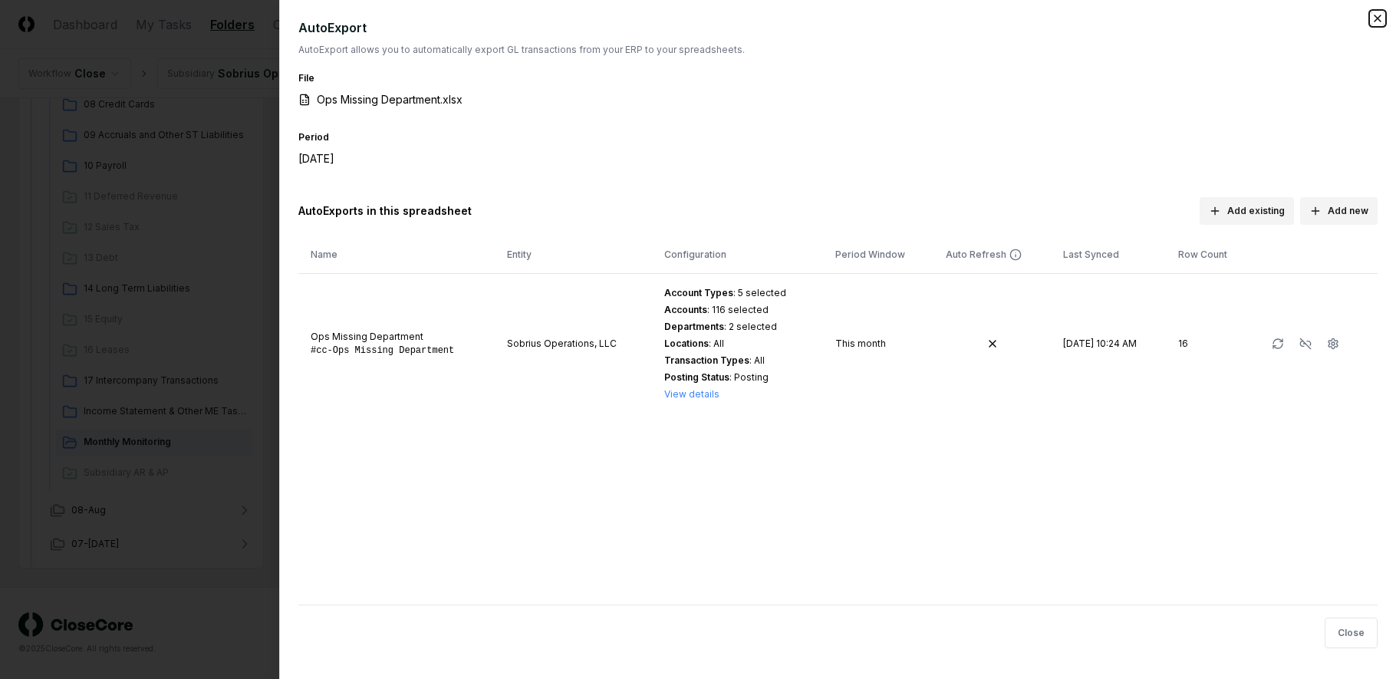
click at [1376, 19] on icon "button" at bounding box center [1377, 18] width 12 height 12
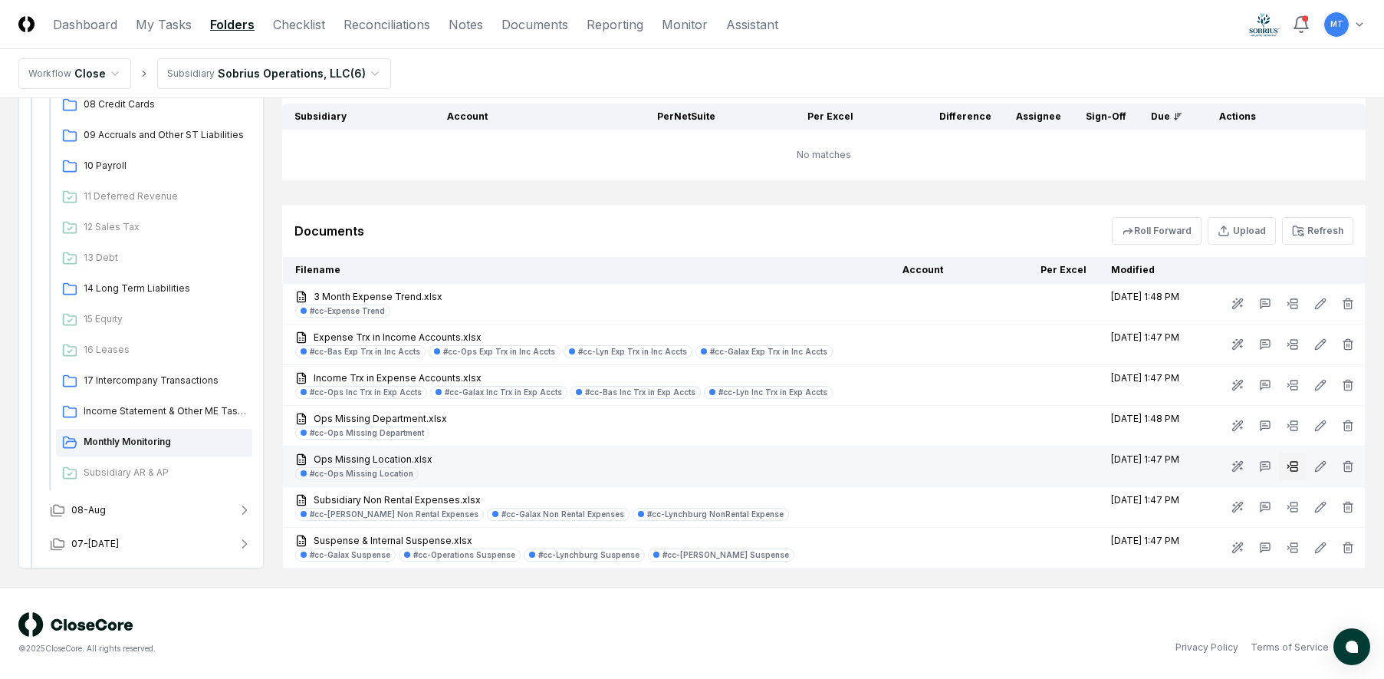
click at [1292, 468] on rect at bounding box center [1294, 469] width 7 height 4
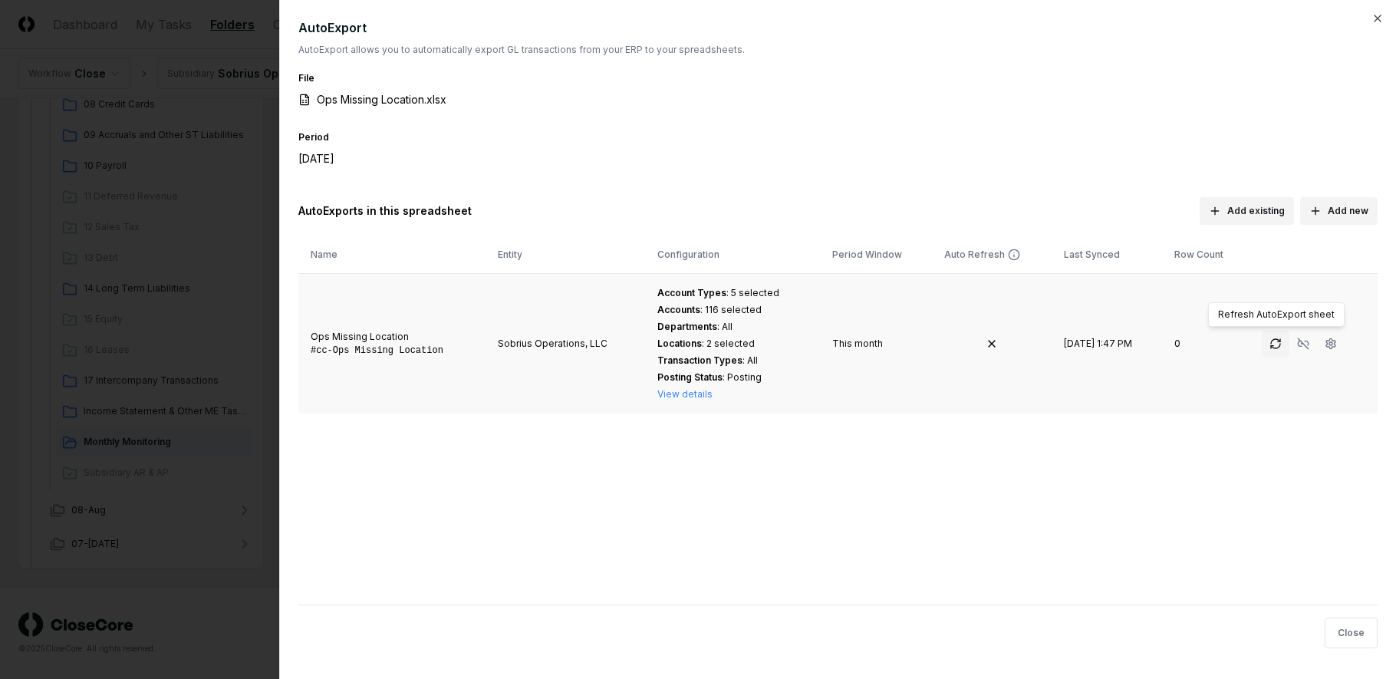
click at [1275, 347] on icon "button" at bounding box center [1275, 343] width 12 height 12
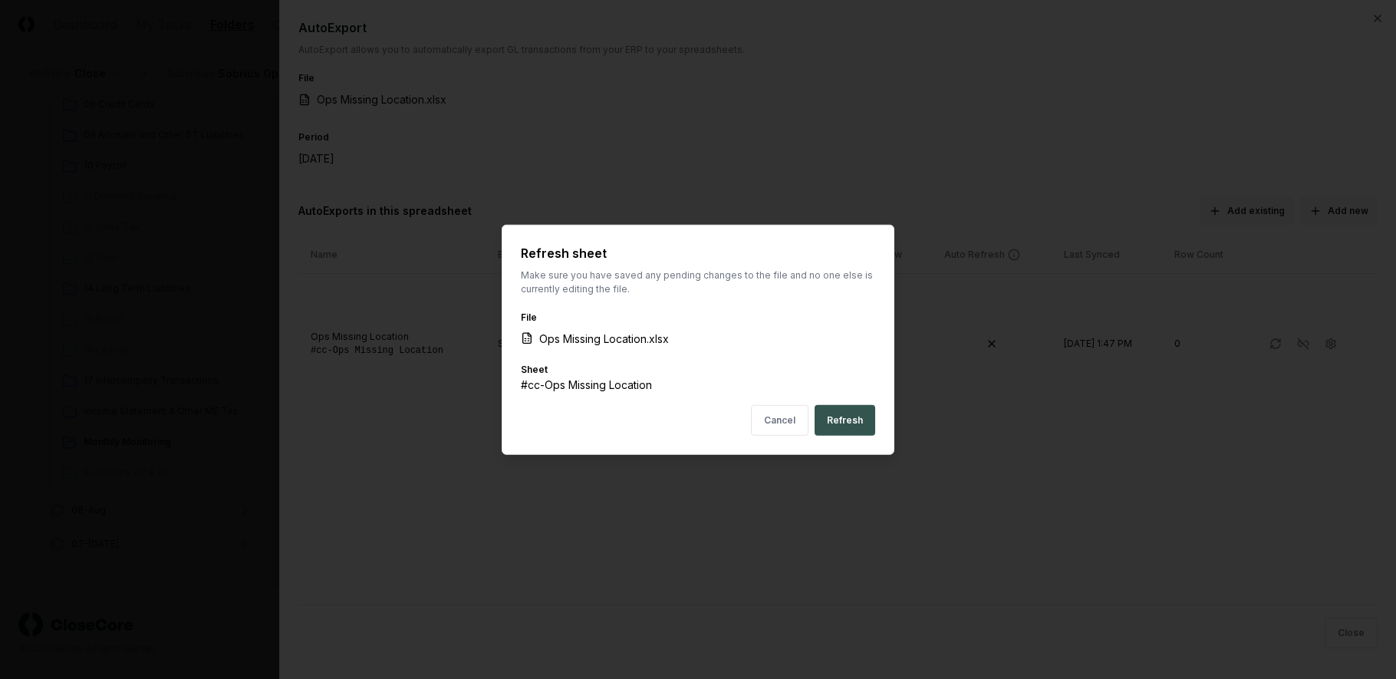
click at [858, 428] on button "Refresh" at bounding box center [844, 420] width 61 height 31
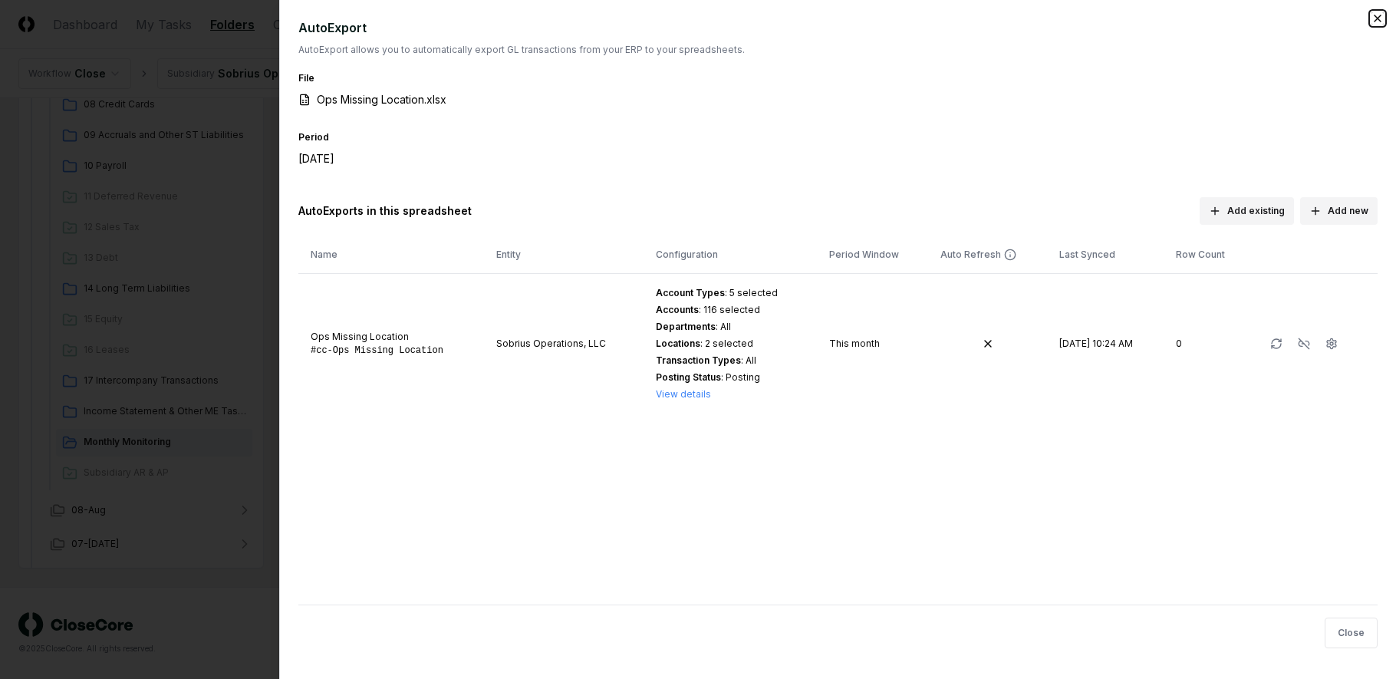
click at [1380, 19] on icon "button" at bounding box center [1377, 18] width 12 height 12
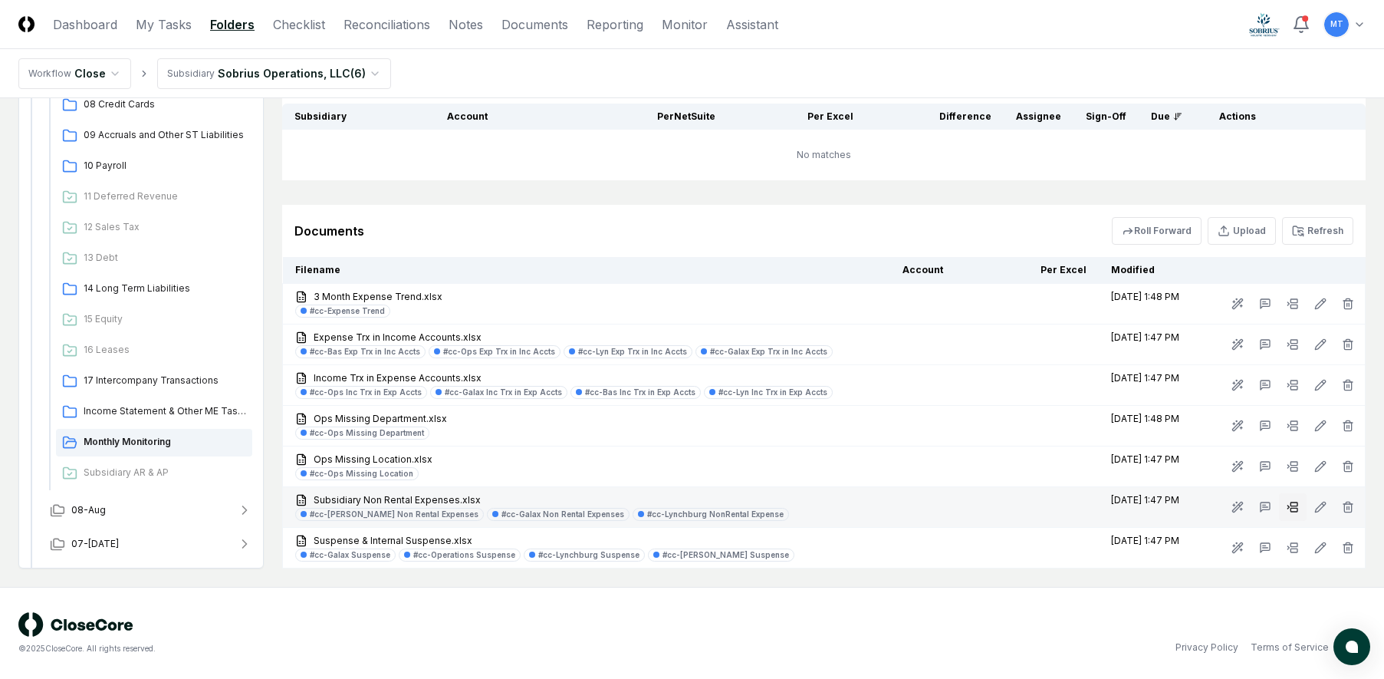
click at [1295, 506] on rect at bounding box center [1294, 504] width 7 height 4
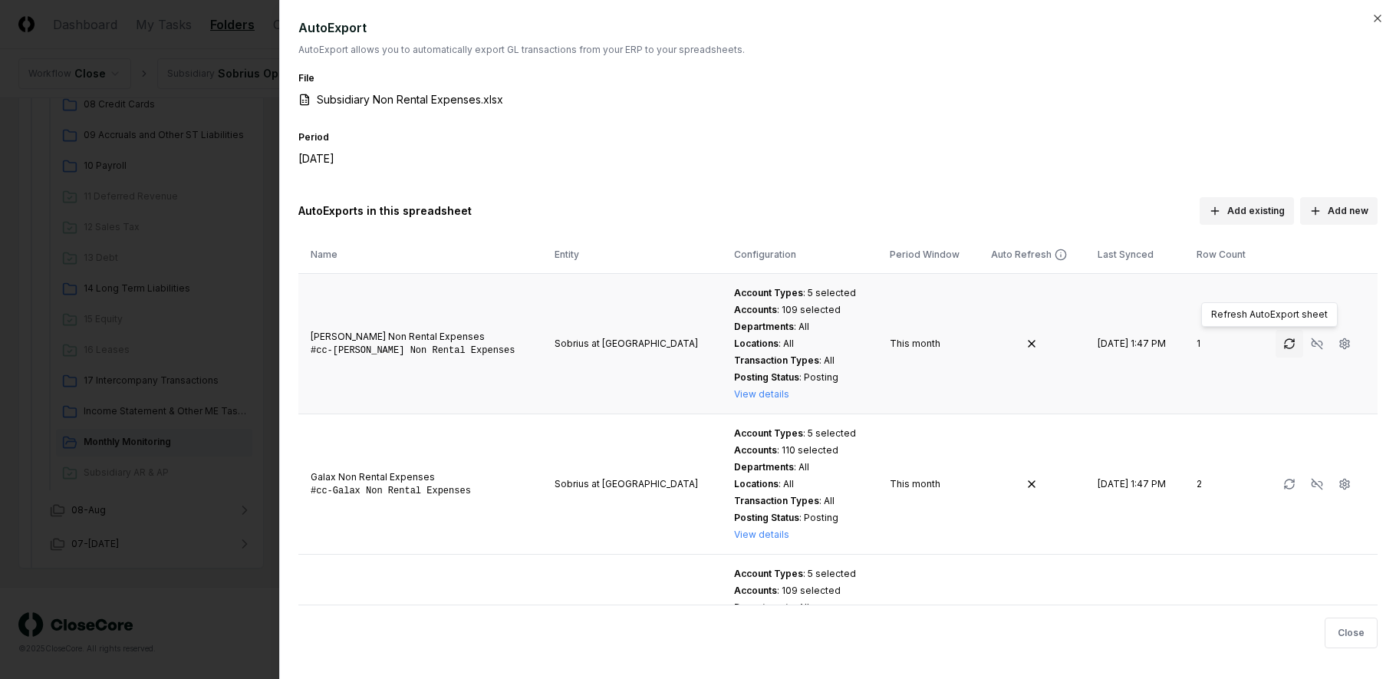
click at [1283, 342] on icon "button" at bounding box center [1289, 343] width 12 height 12
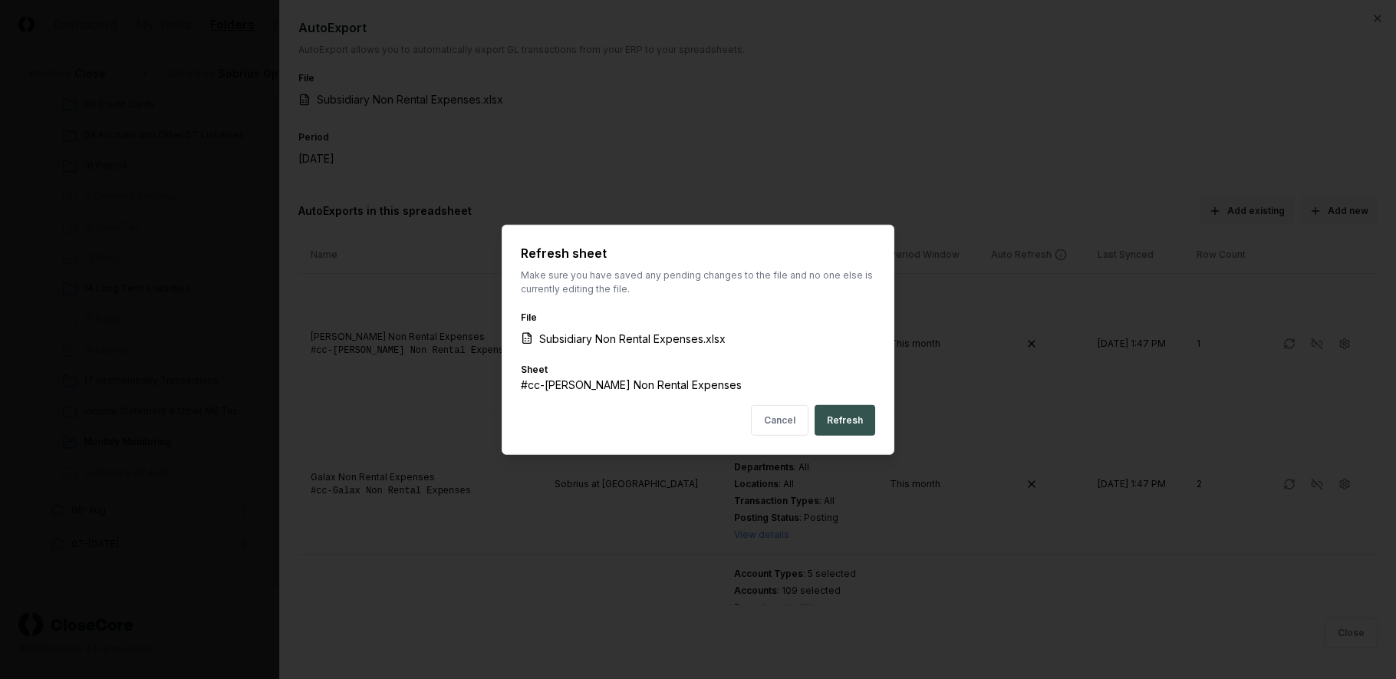
click at [857, 423] on button "Refresh" at bounding box center [844, 420] width 61 height 31
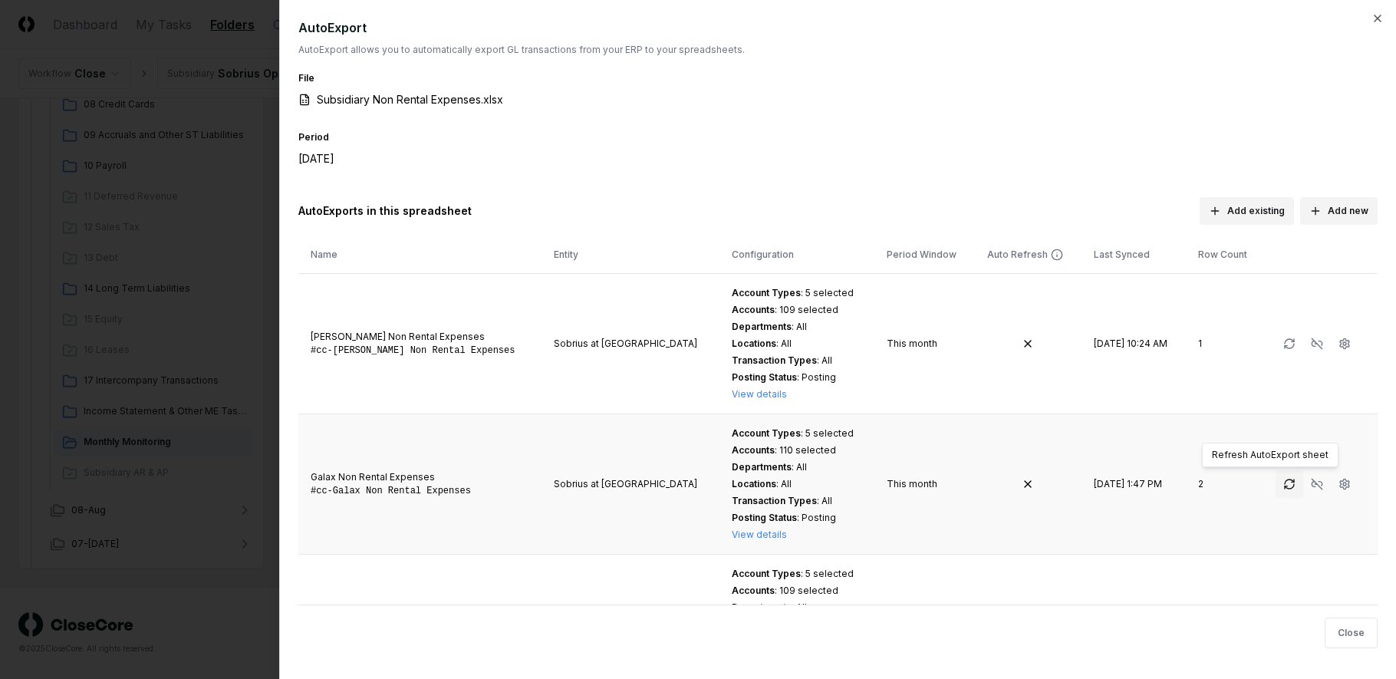
click at [1283, 485] on icon "button" at bounding box center [1289, 484] width 12 height 12
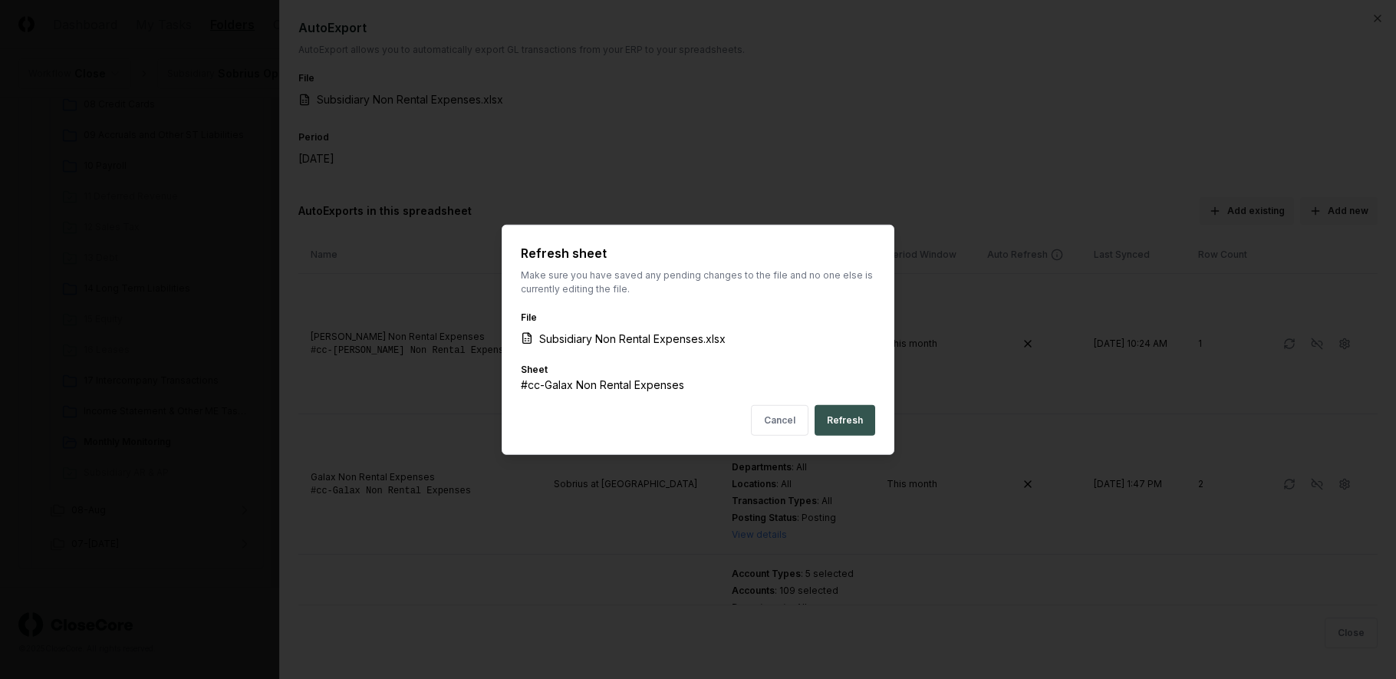
click at [837, 423] on button "Refresh" at bounding box center [844, 420] width 61 height 31
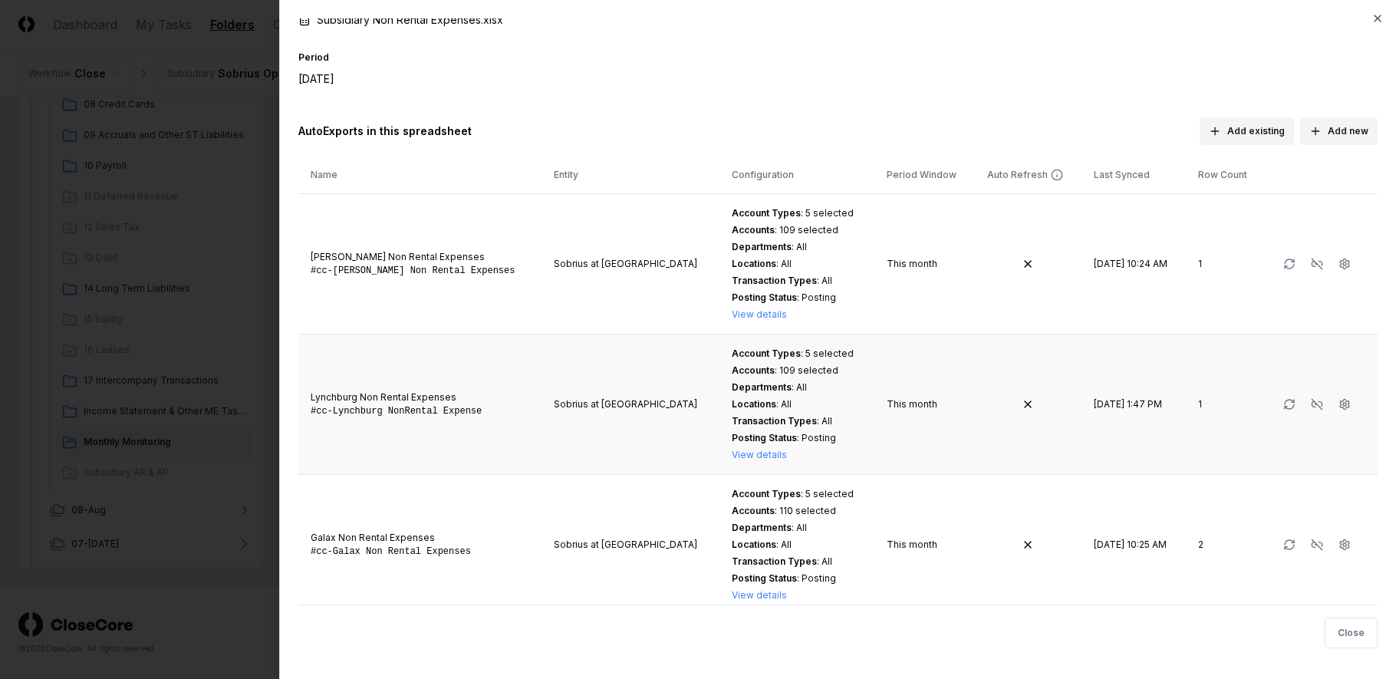
scroll to position [90, 0]
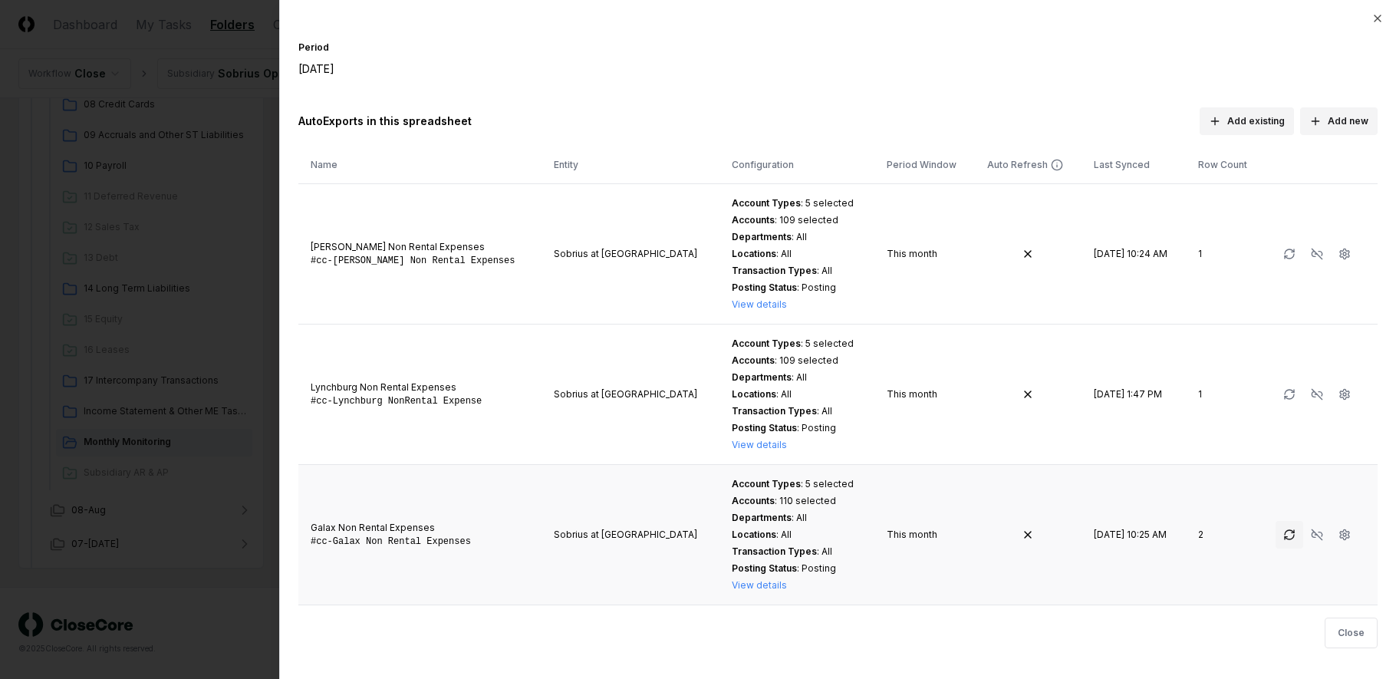
click at [1283, 538] on icon "button" at bounding box center [1289, 534] width 12 height 12
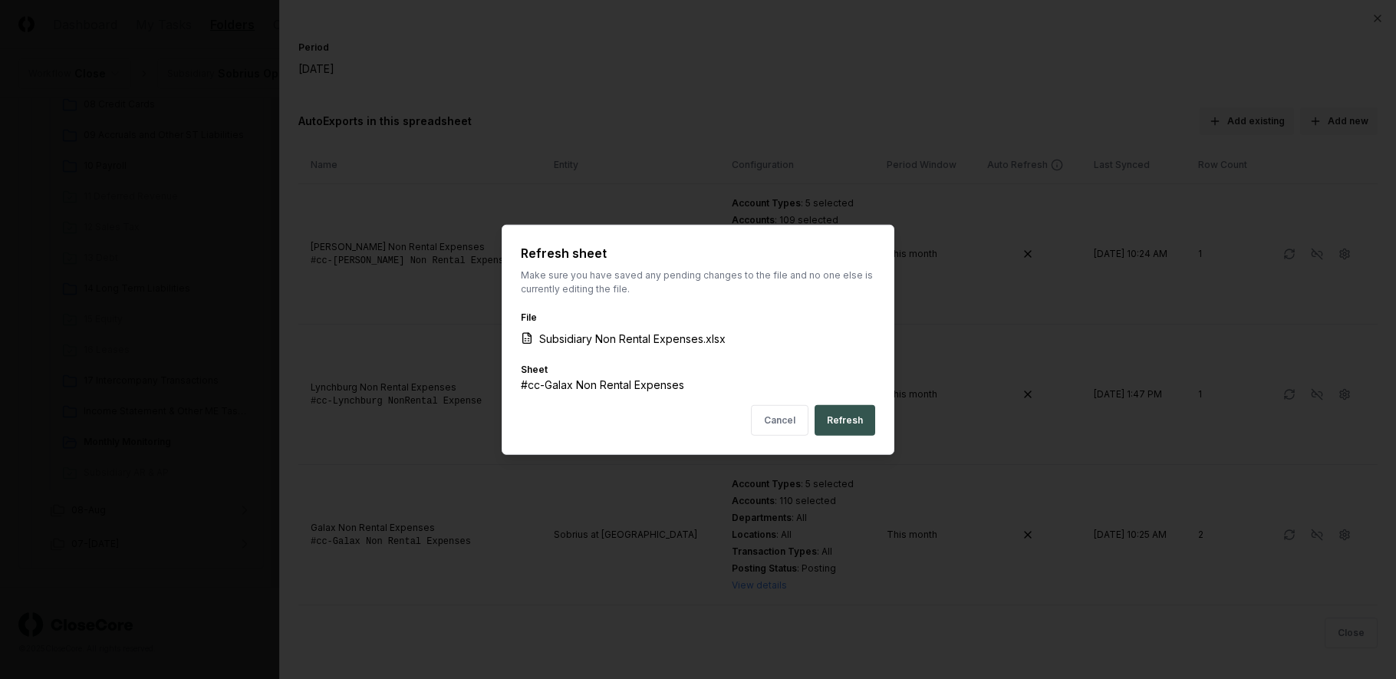
click at [857, 425] on button "Refresh" at bounding box center [844, 420] width 61 height 31
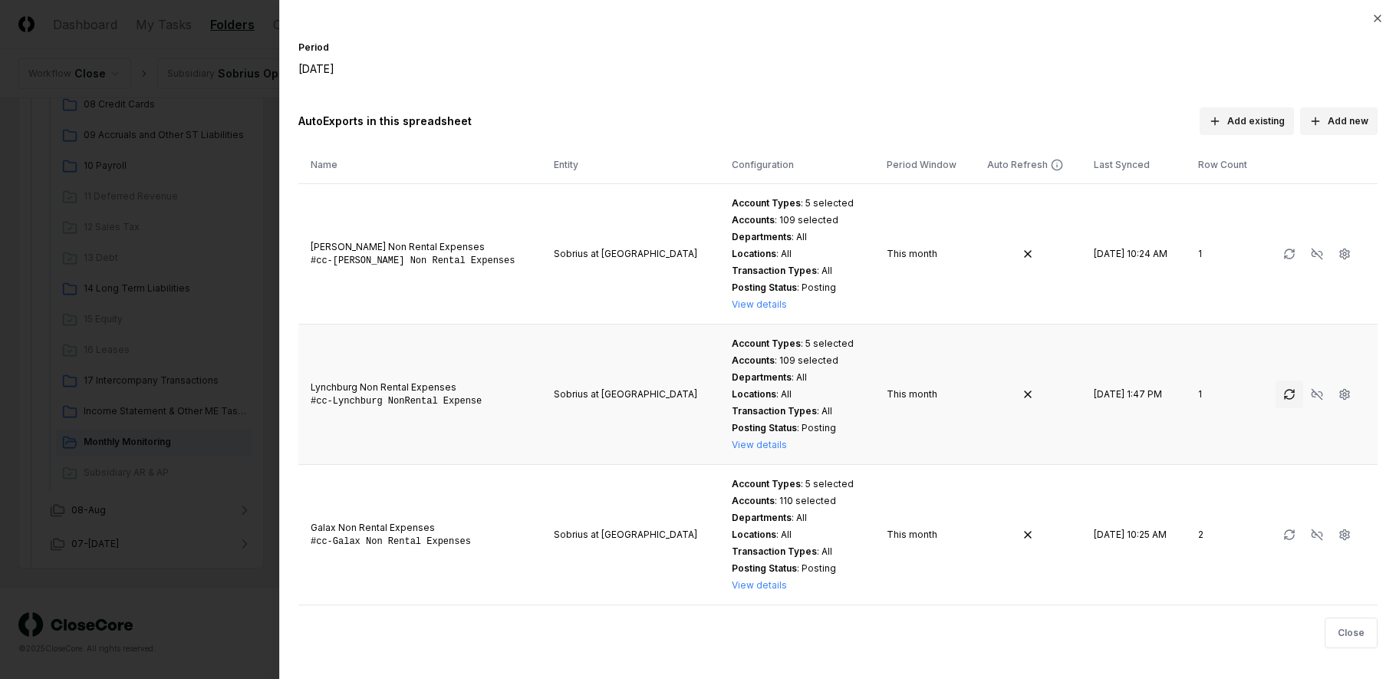
click at [1284, 396] on icon "button" at bounding box center [1285, 397] width 2 height 2
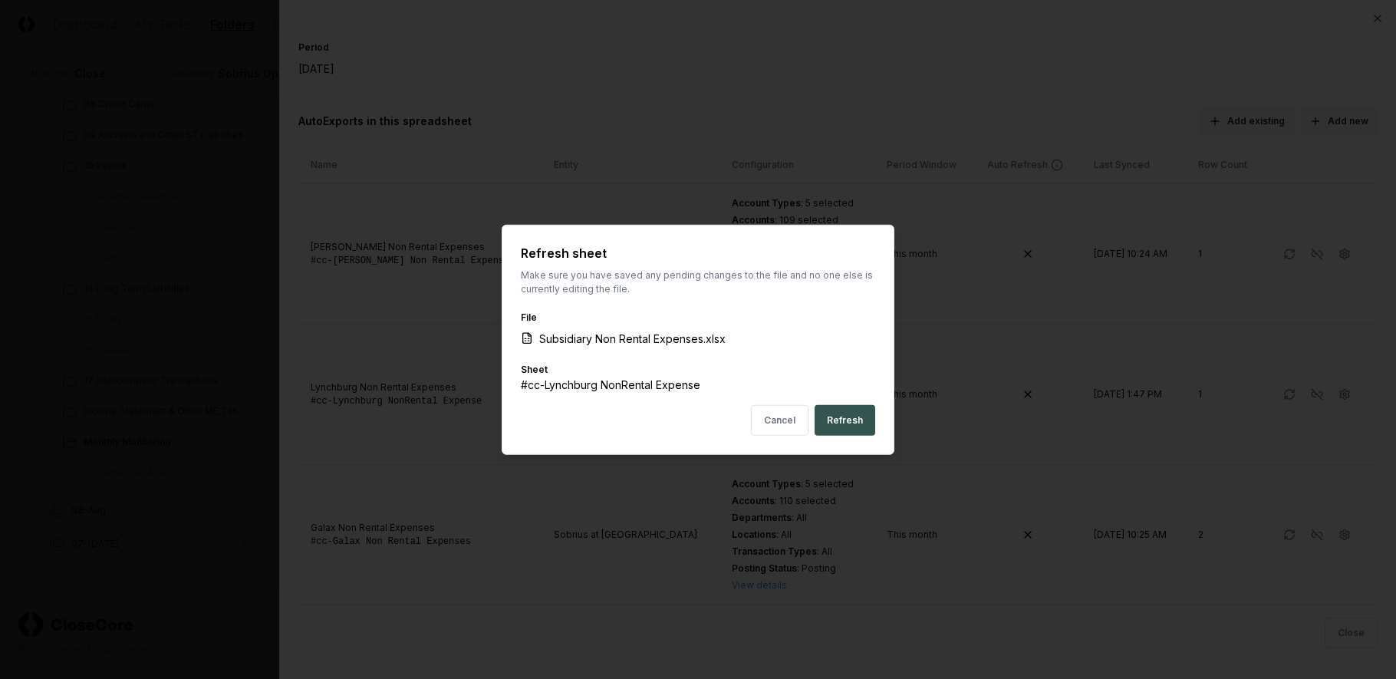
click at [844, 423] on button "Refresh" at bounding box center [844, 420] width 61 height 31
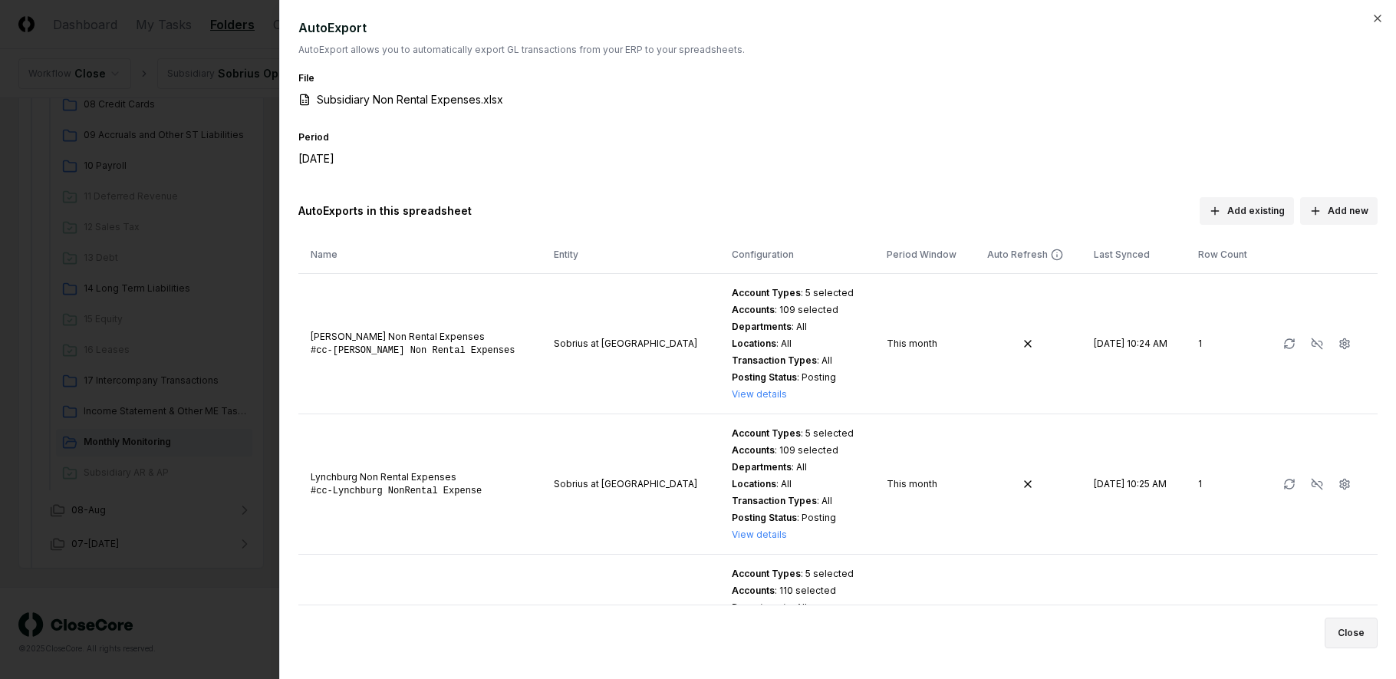
click at [1350, 629] on button "Close" at bounding box center [1350, 632] width 53 height 31
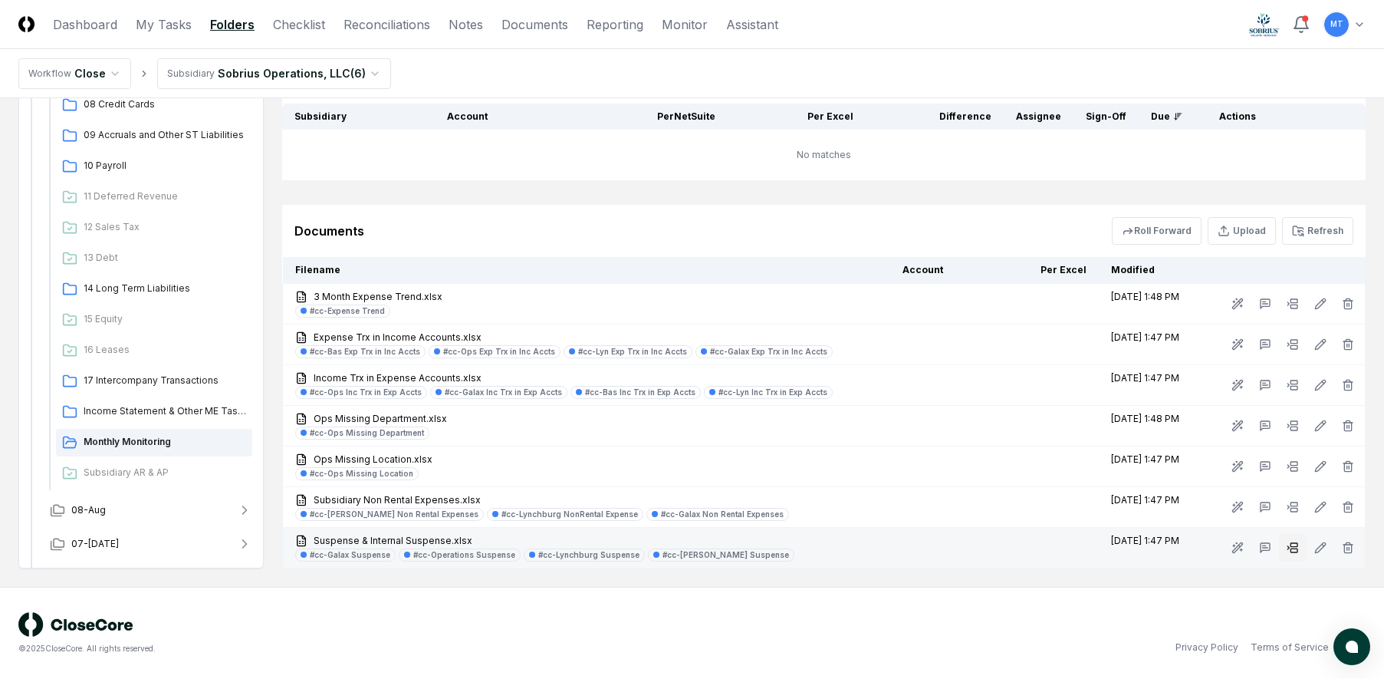
click at [1293, 547] on icon at bounding box center [1293, 547] width 12 height 12
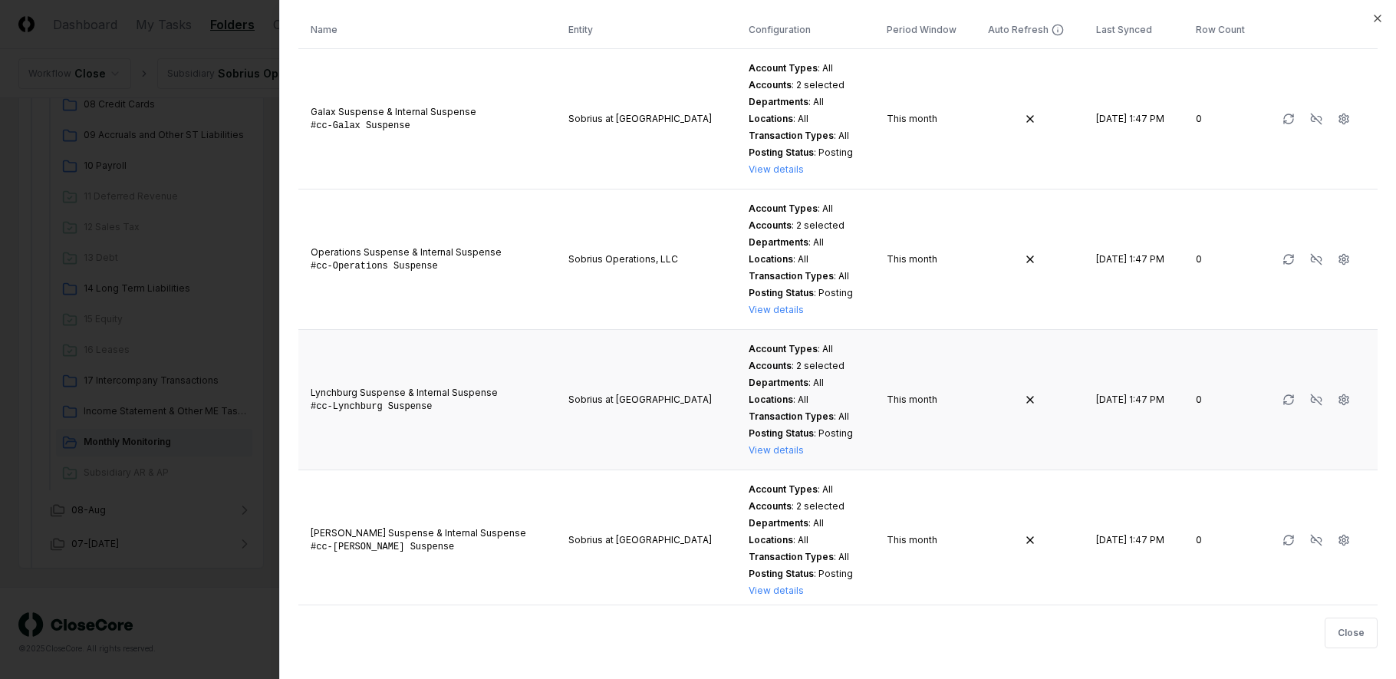
scroll to position [230, 0]
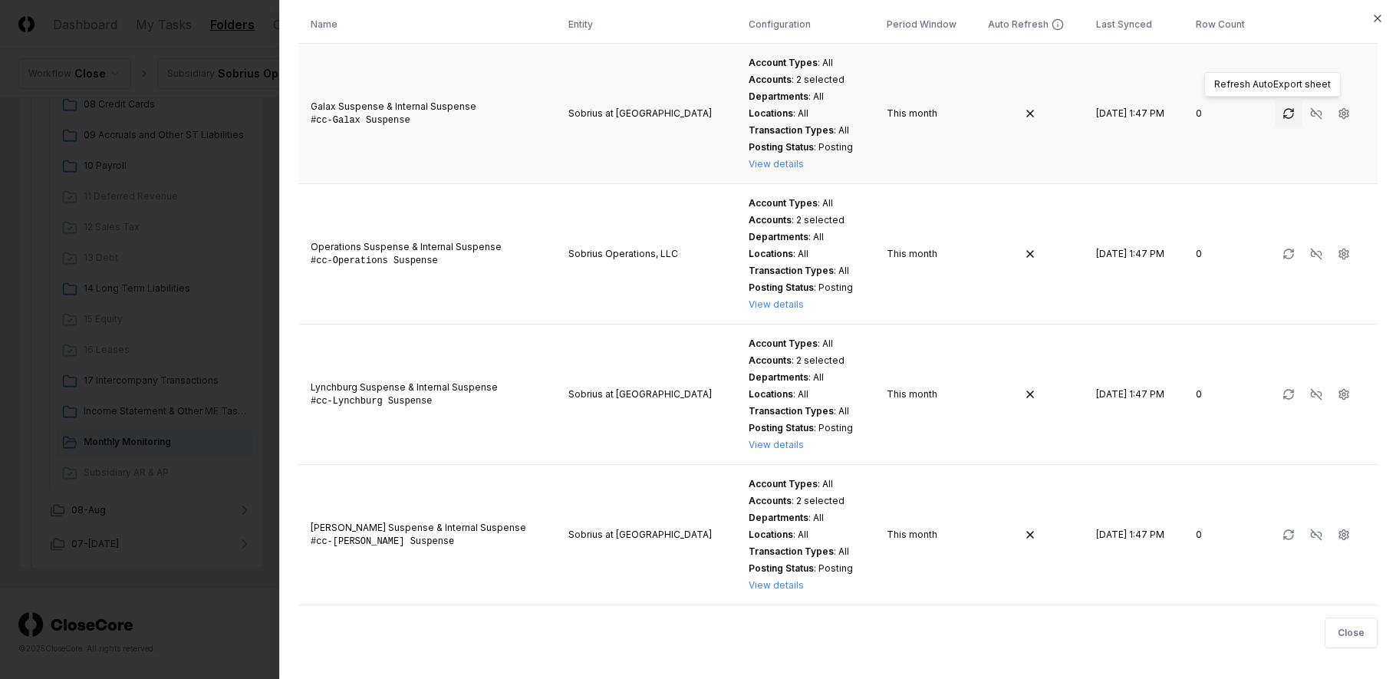
click at [1282, 116] on icon "button" at bounding box center [1288, 113] width 12 height 12
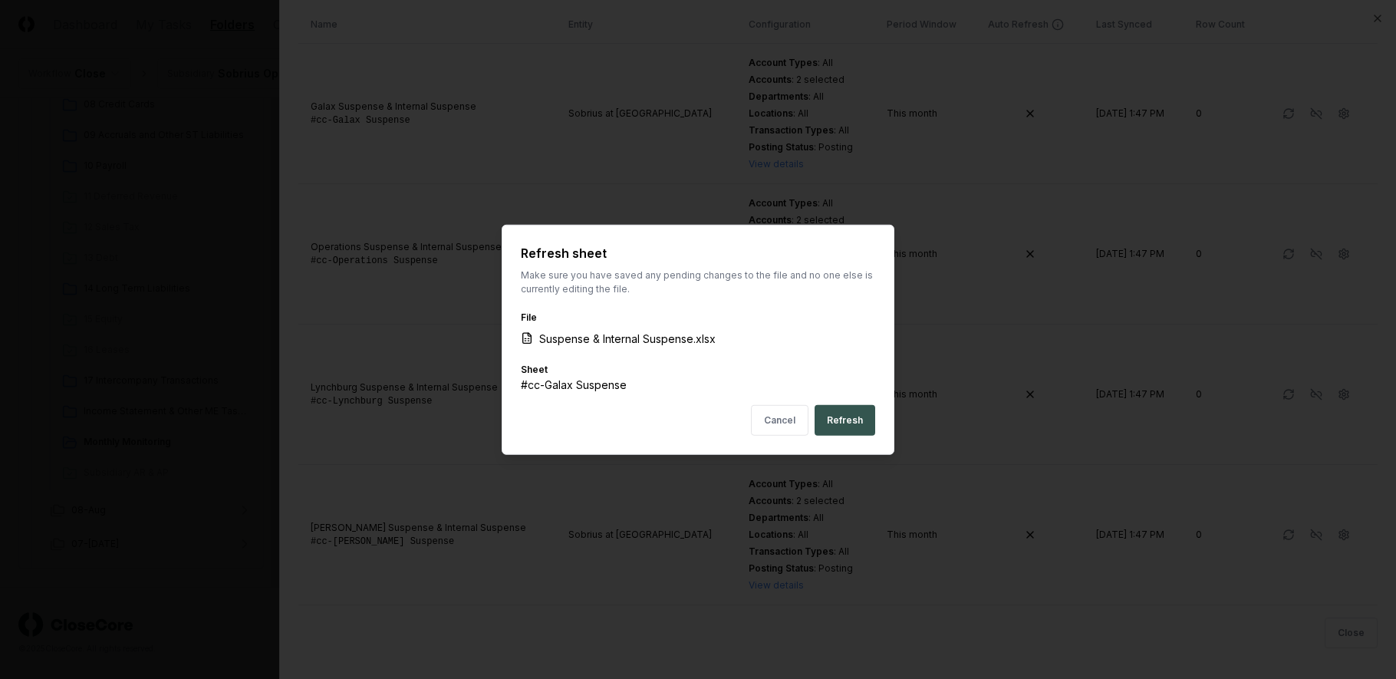
click at [859, 409] on button "Refresh" at bounding box center [844, 420] width 61 height 31
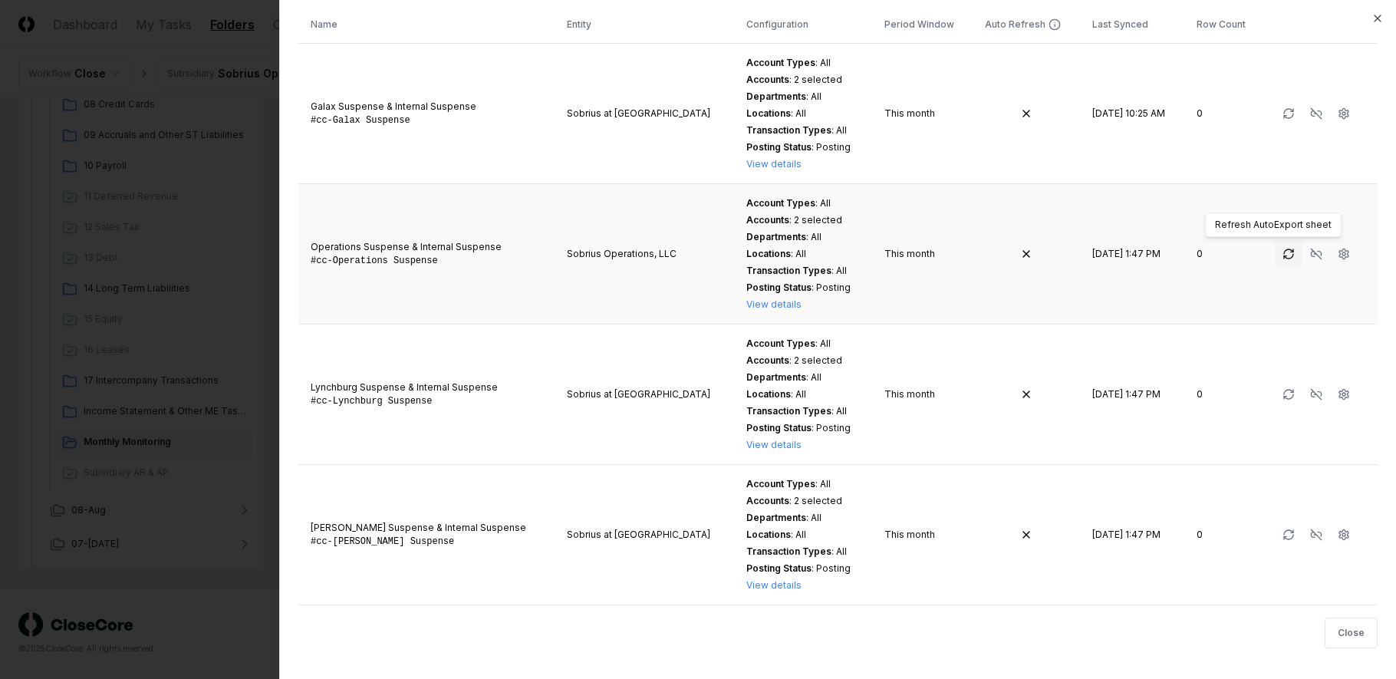
click at [1282, 257] on icon "button" at bounding box center [1288, 254] width 12 height 12
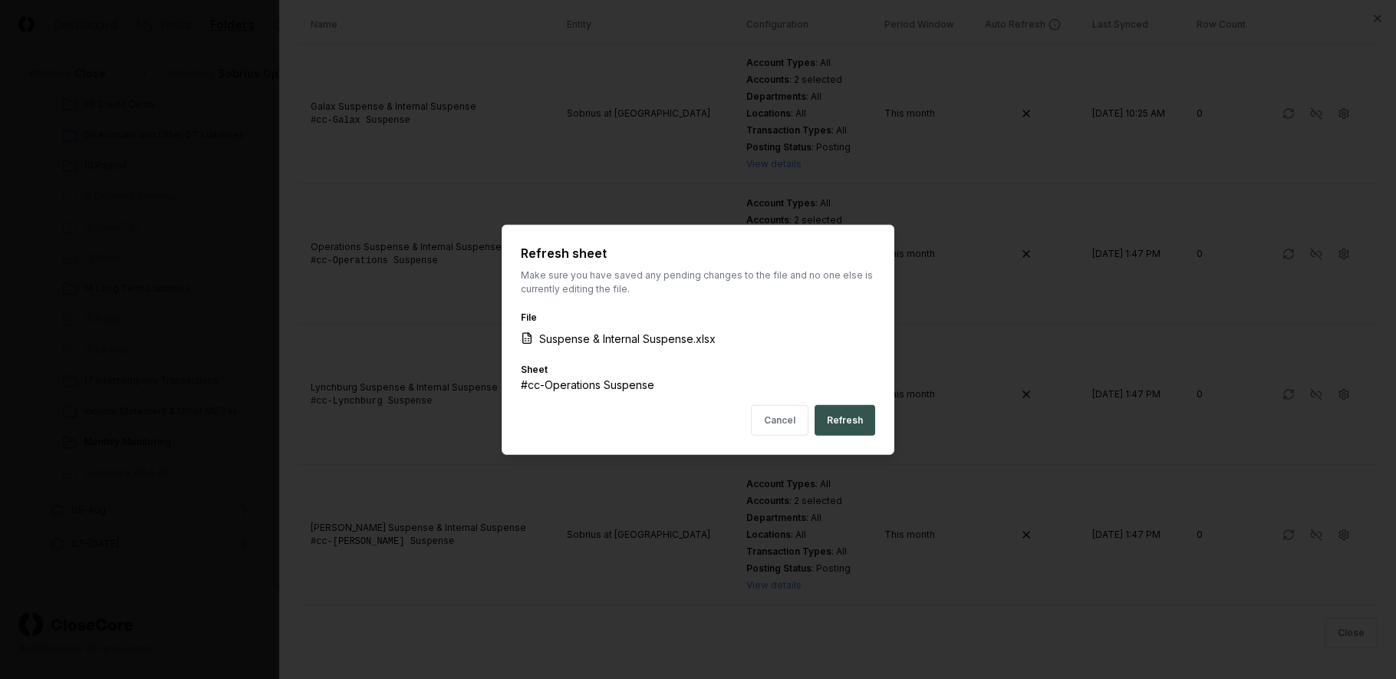
click at [845, 419] on button "Refresh" at bounding box center [844, 420] width 61 height 31
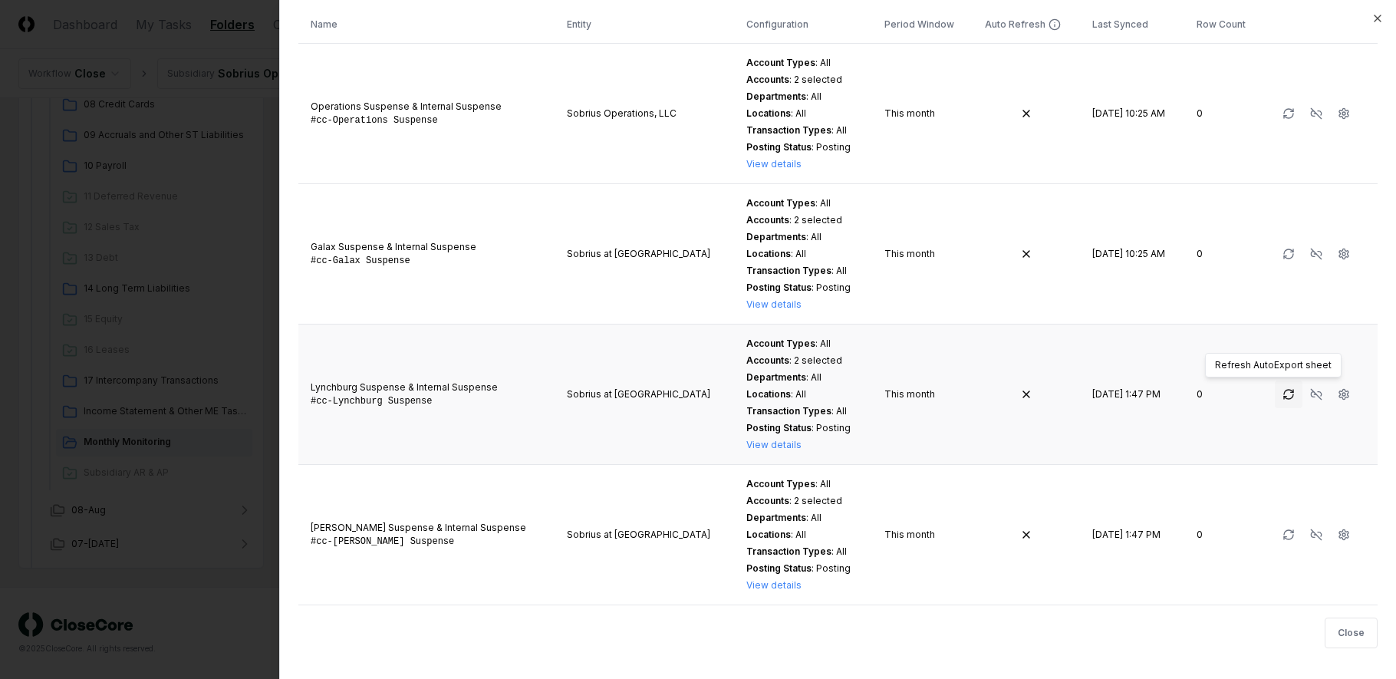
click at [1282, 391] on icon "button" at bounding box center [1288, 394] width 12 height 12
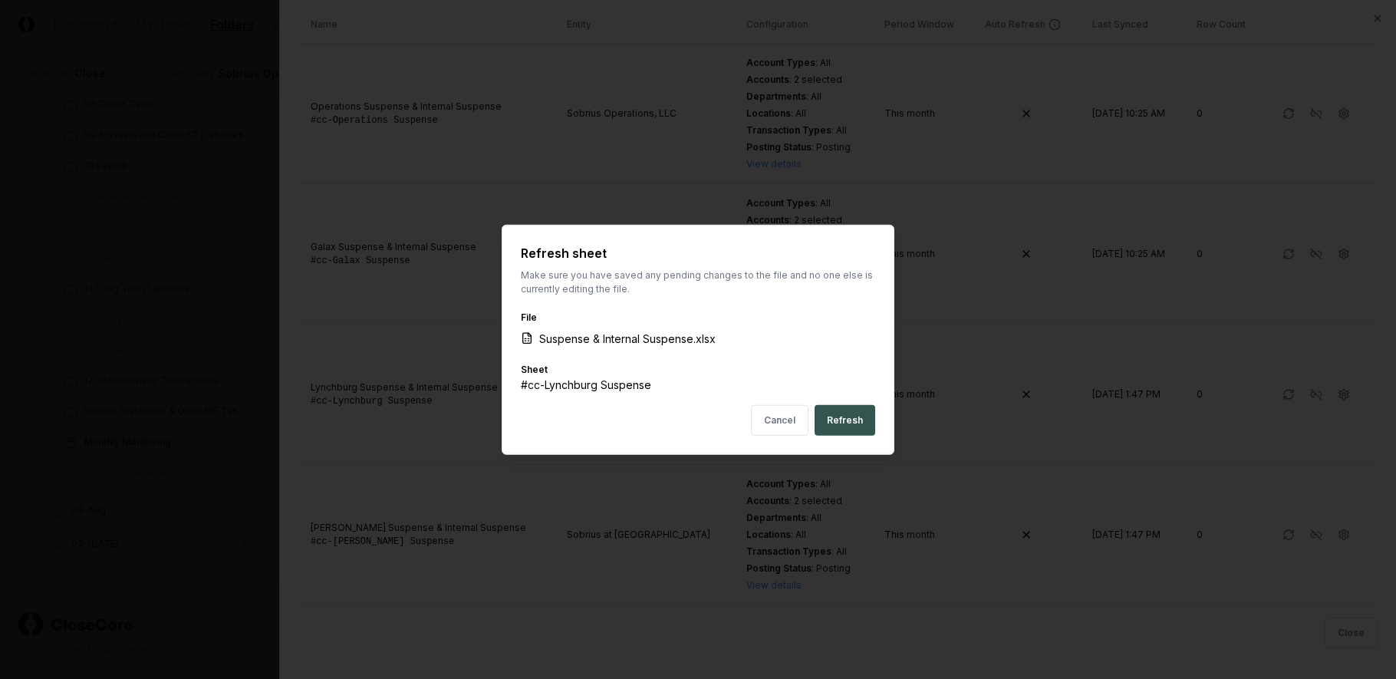
click at [866, 425] on button "Refresh" at bounding box center [844, 420] width 61 height 31
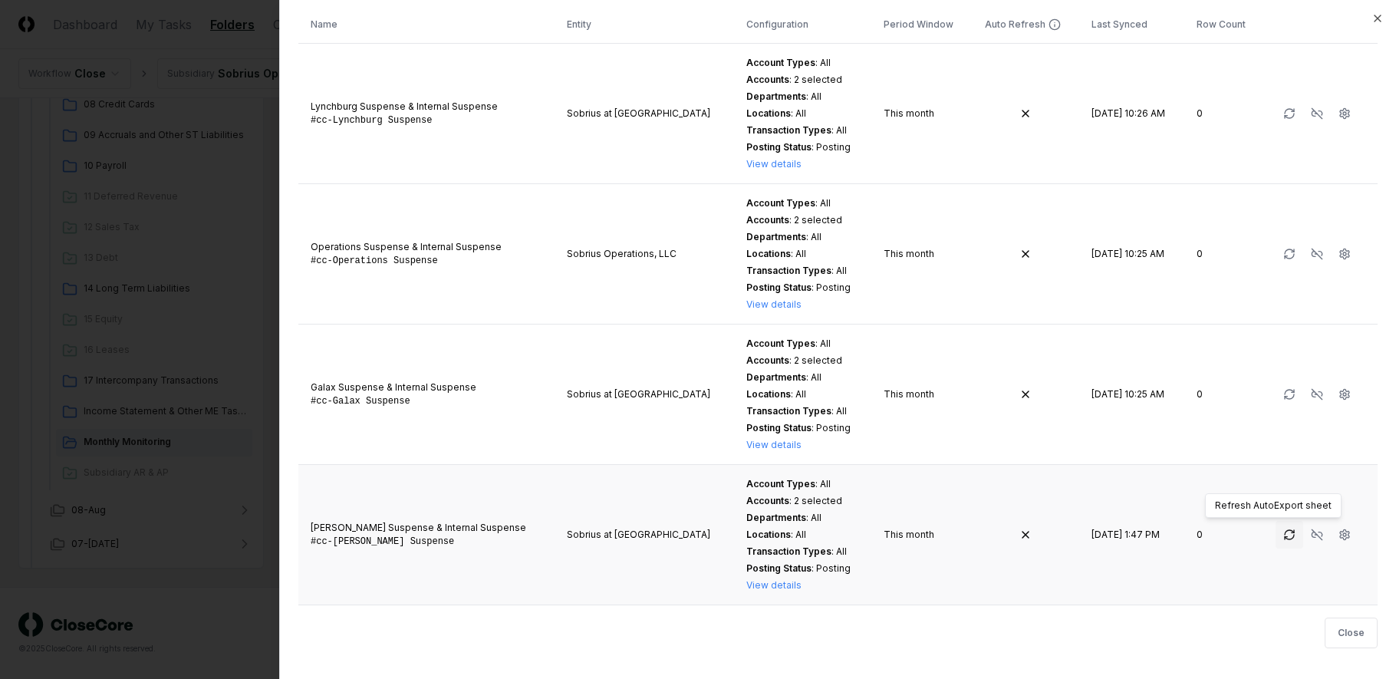
click at [1283, 540] on icon "button" at bounding box center [1289, 534] width 12 height 12
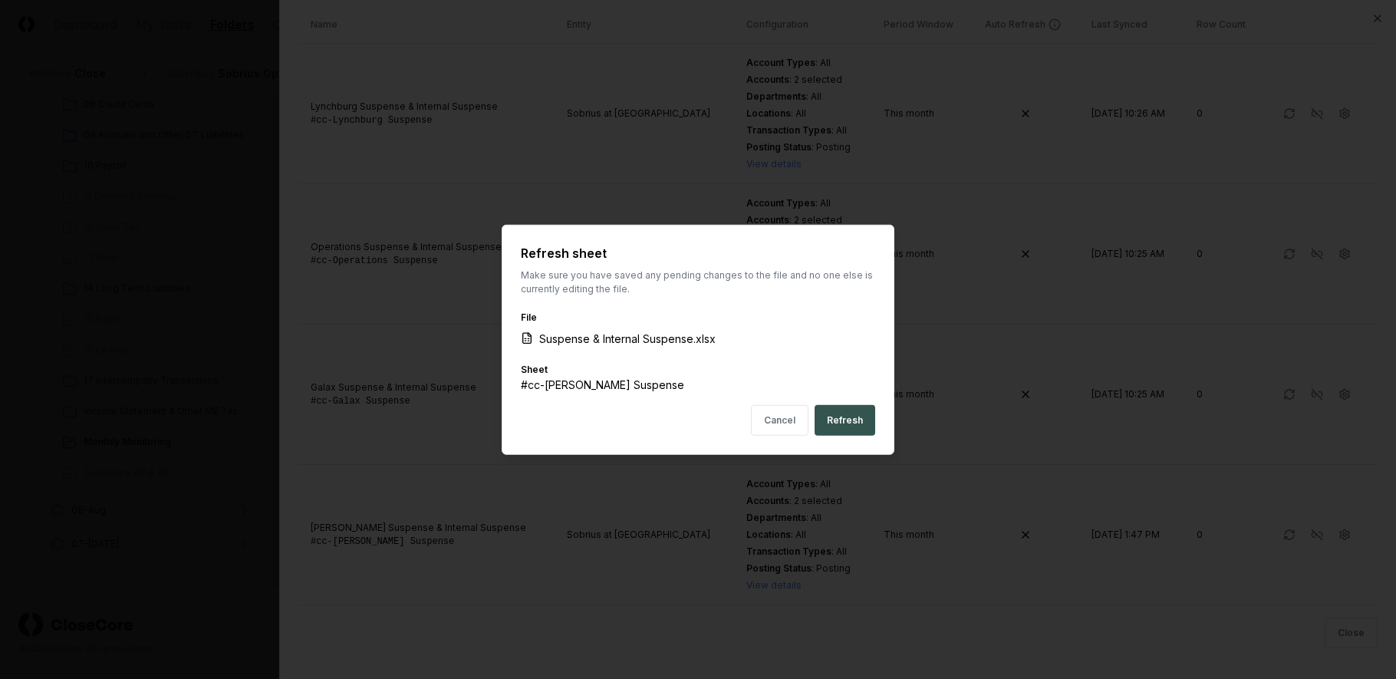
click at [862, 423] on button "Refresh" at bounding box center [844, 420] width 61 height 31
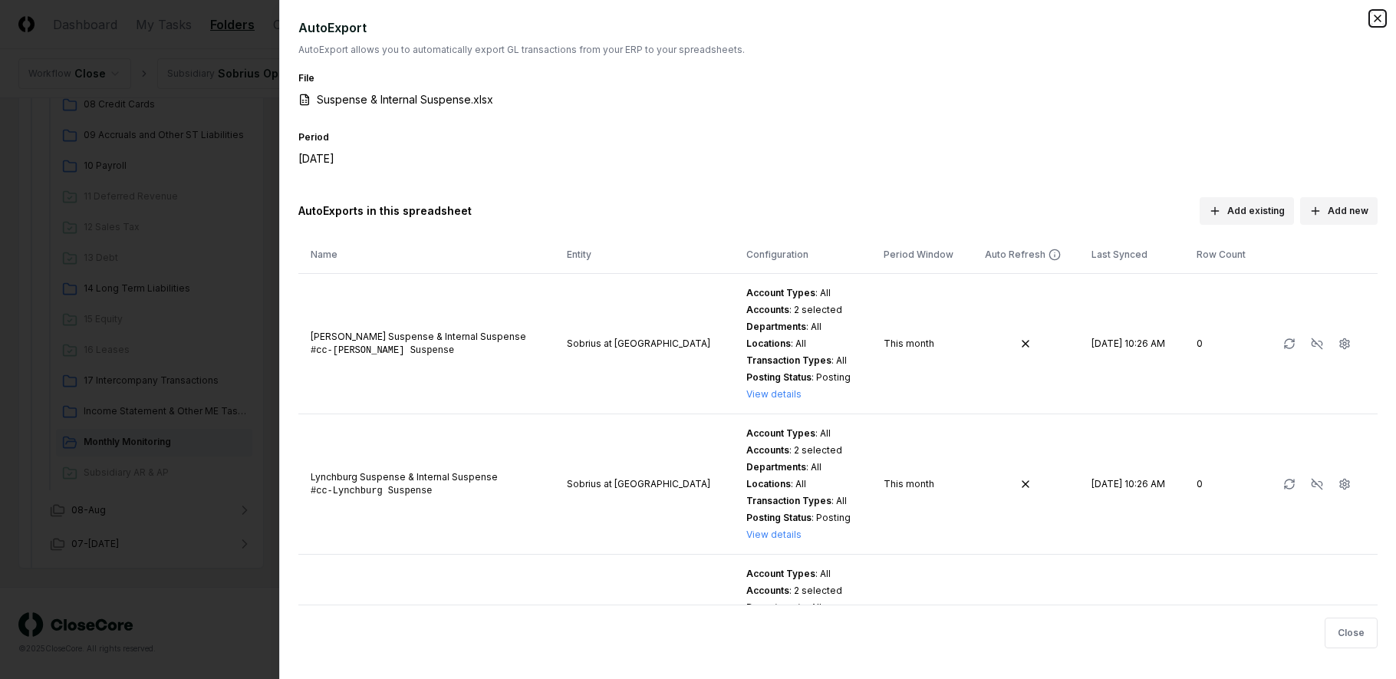
click at [1379, 16] on icon "button" at bounding box center [1377, 18] width 12 height 12
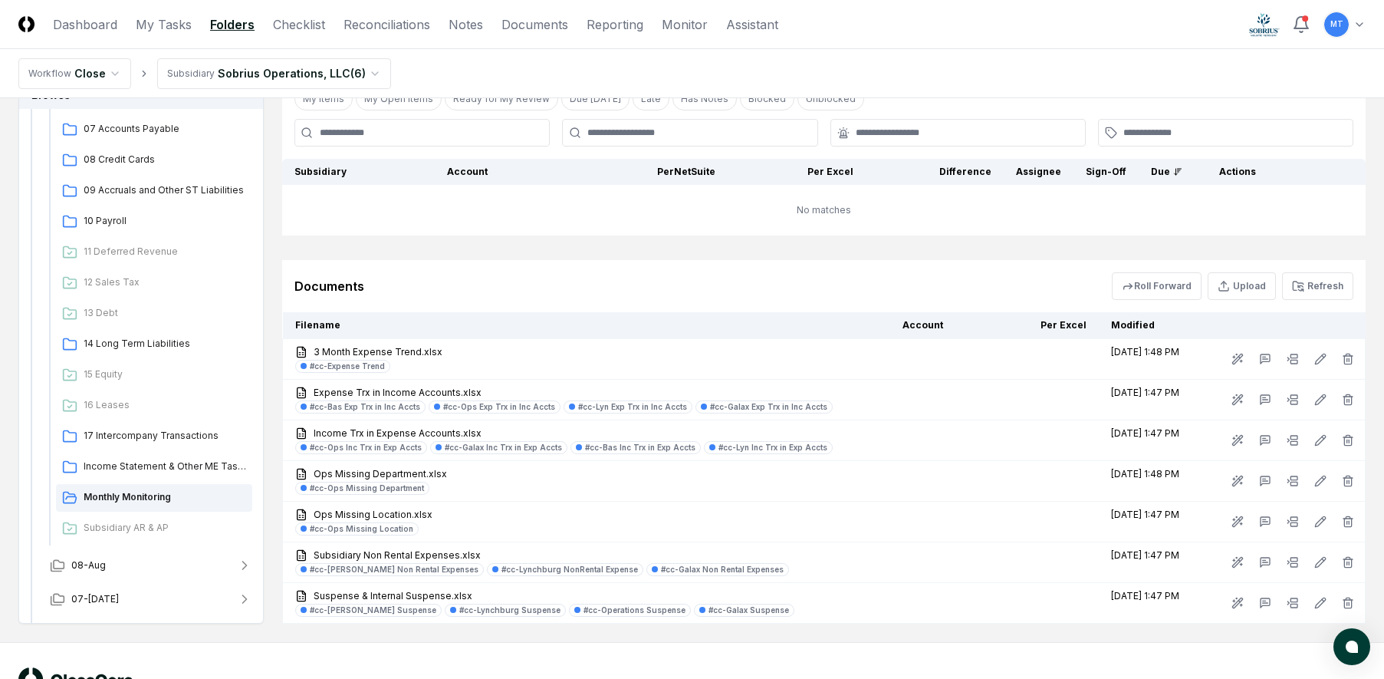
scroll to position [466, 0]
